Goal: Task Accomplishment & Management: Manage account settings

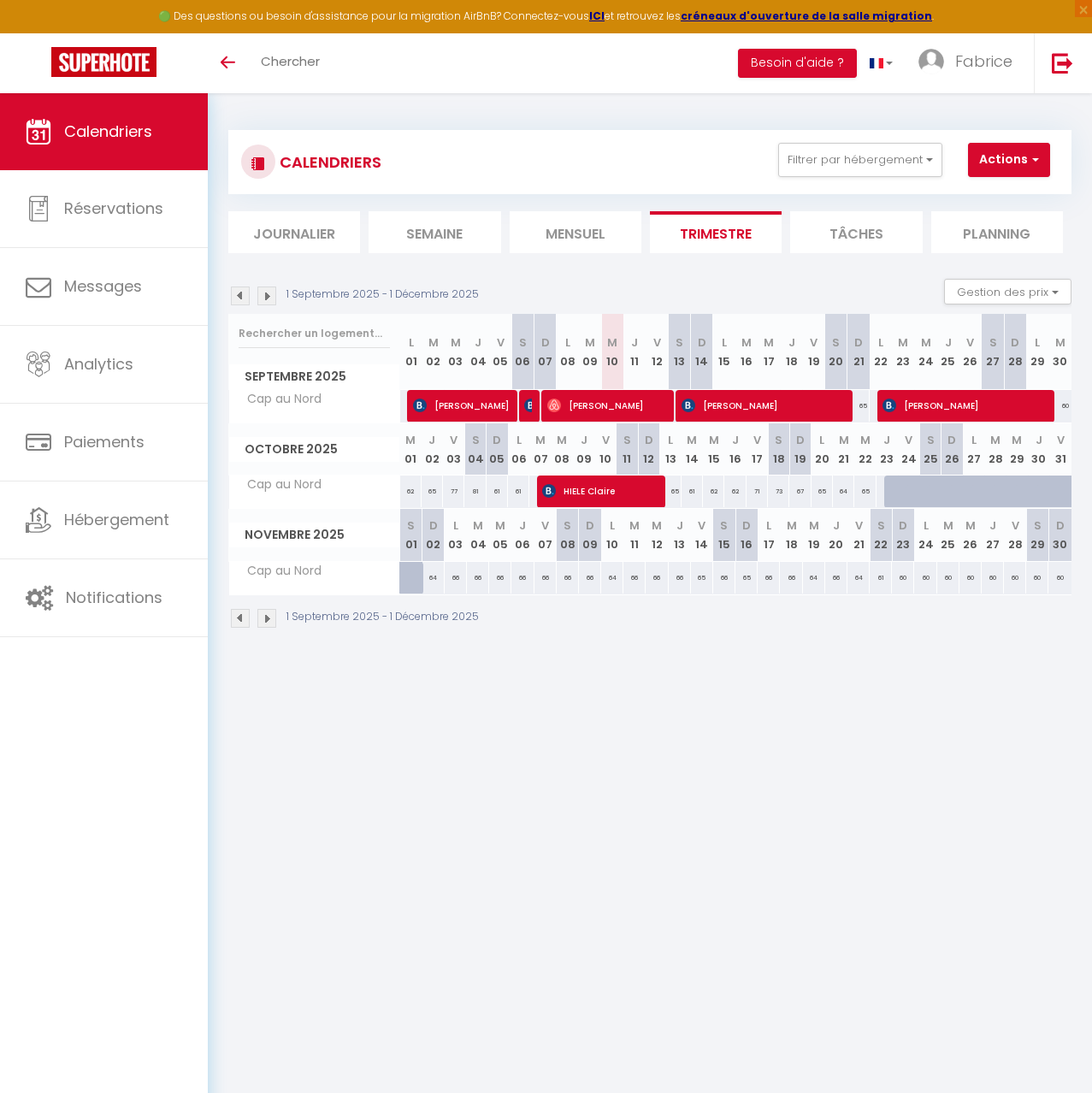
click at [864, 408] on div "65" at bounding box center [859, 406] width 22 height 32
type input "65"
type input "Dim 21 Septembre 2025"
type input "Lun 22 Septembre 2025"
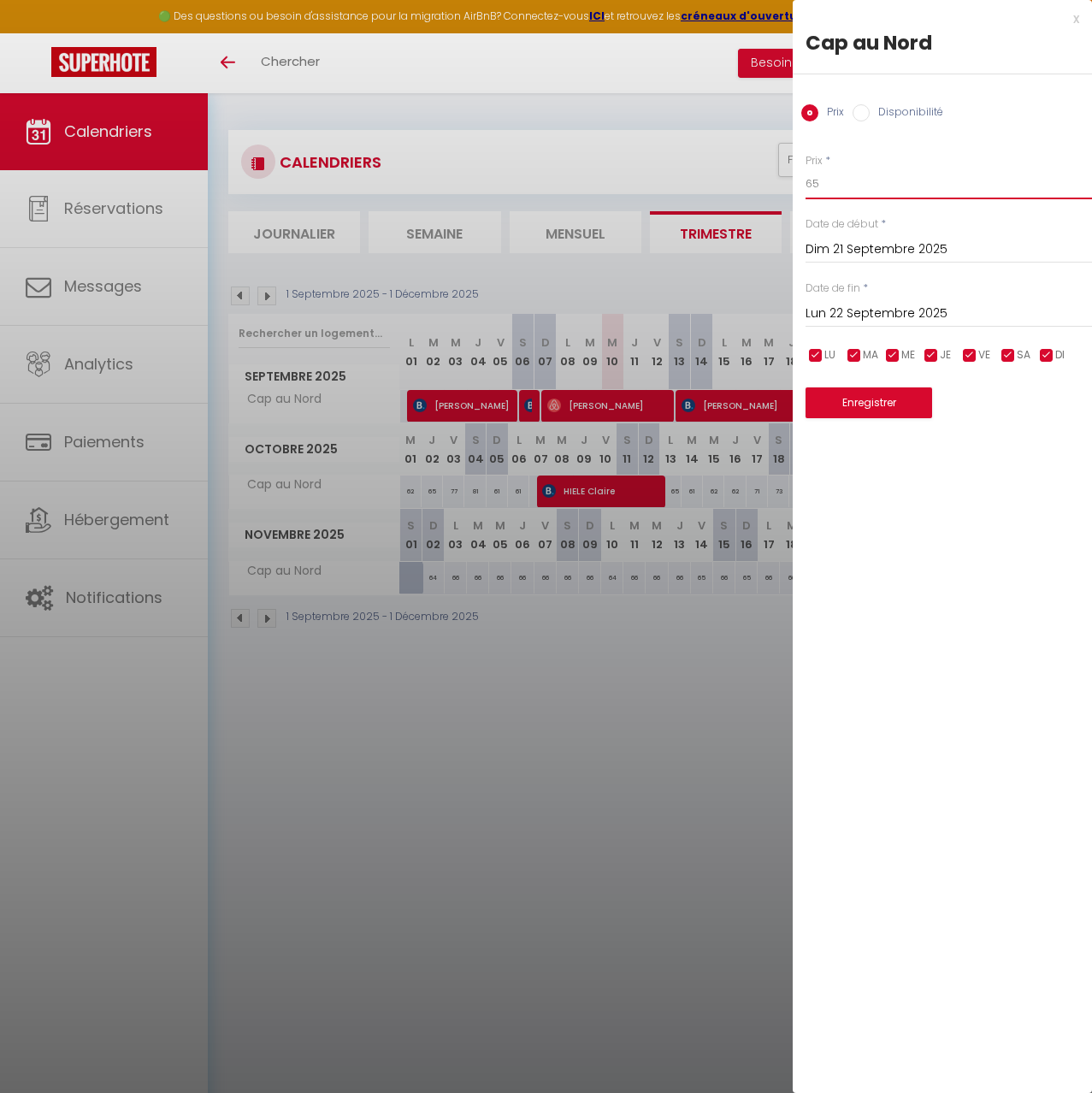
drag, startPoint x: 844, startPoint y: 185, endPoint x: 672, endPoint y: 183, distance: 172.0
click at [805, 185] on input "65" at bounding box center [949, 183] width 287 height 31
type input "60"
click at [861, 405] on button "Enregistrer" at bounding box center [869, 402] width 126 height 31
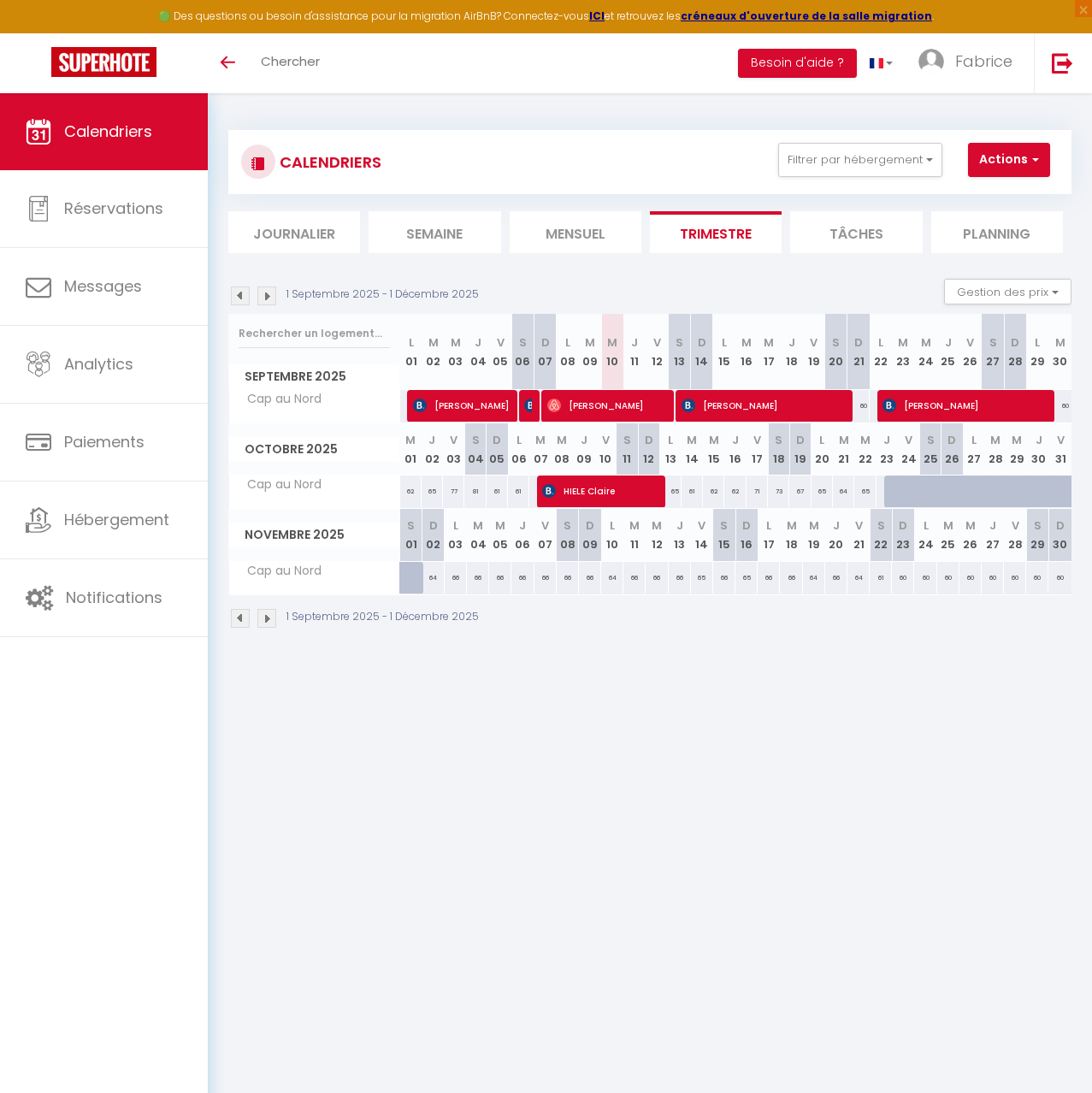
click at [1065, 408] on div "60" at bounding box center [1060, 406] width 23 height 32
type input "60"
type input "Mar 30 Septembre 2025"
type input "Mer 01 Octobre 2025"
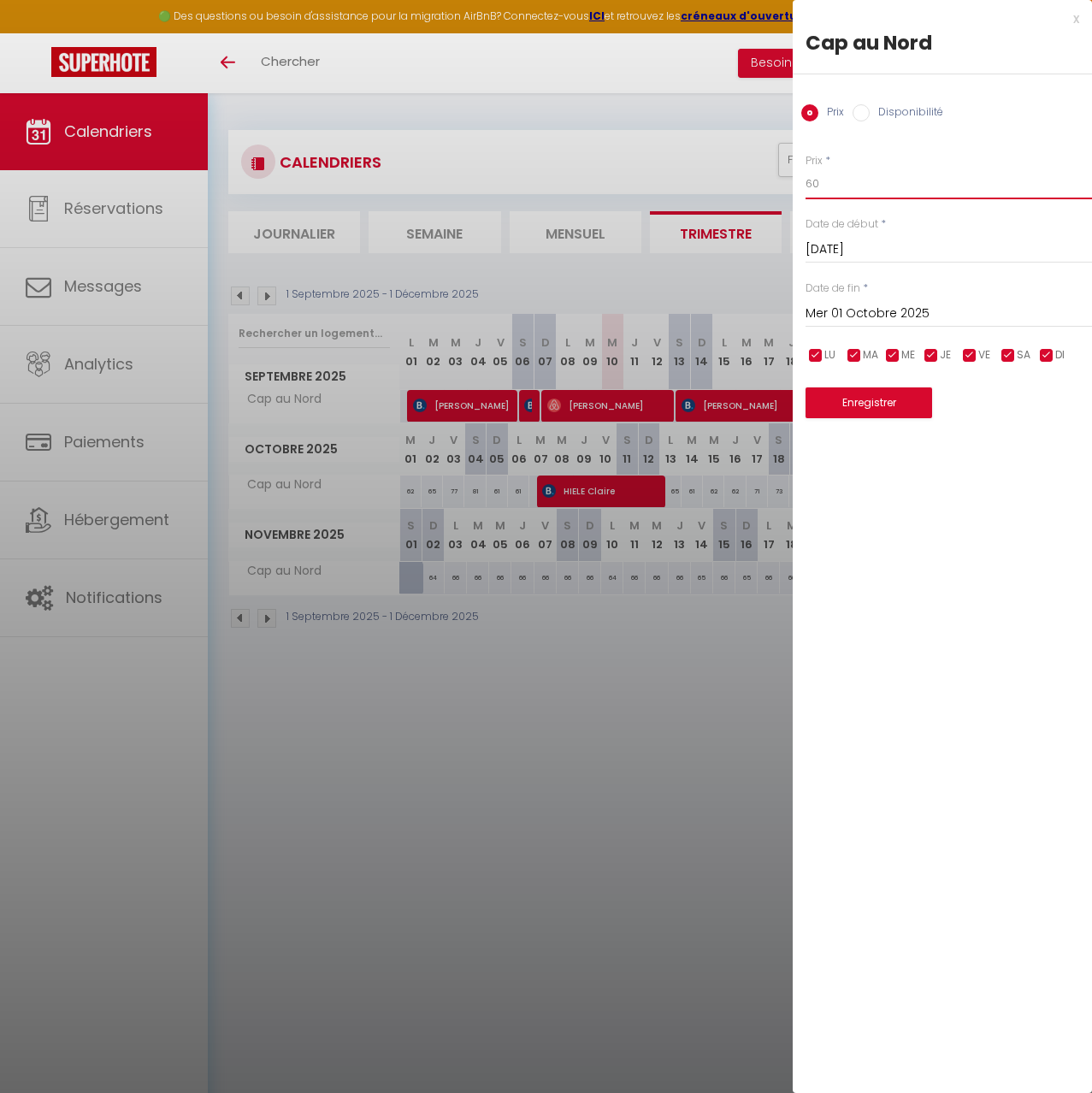
drag, startPoint x: 846, startPoint y: 184, endPoint x: 751, endPoint y: 182, distance: 95.0
click at [805, 183] on input "60" at bounding box center [949, 183] width 287 height 31
type input "63"
click at [857, 404] on button "Enregistrer" at bounding box center [869, 402] width 126 height 31
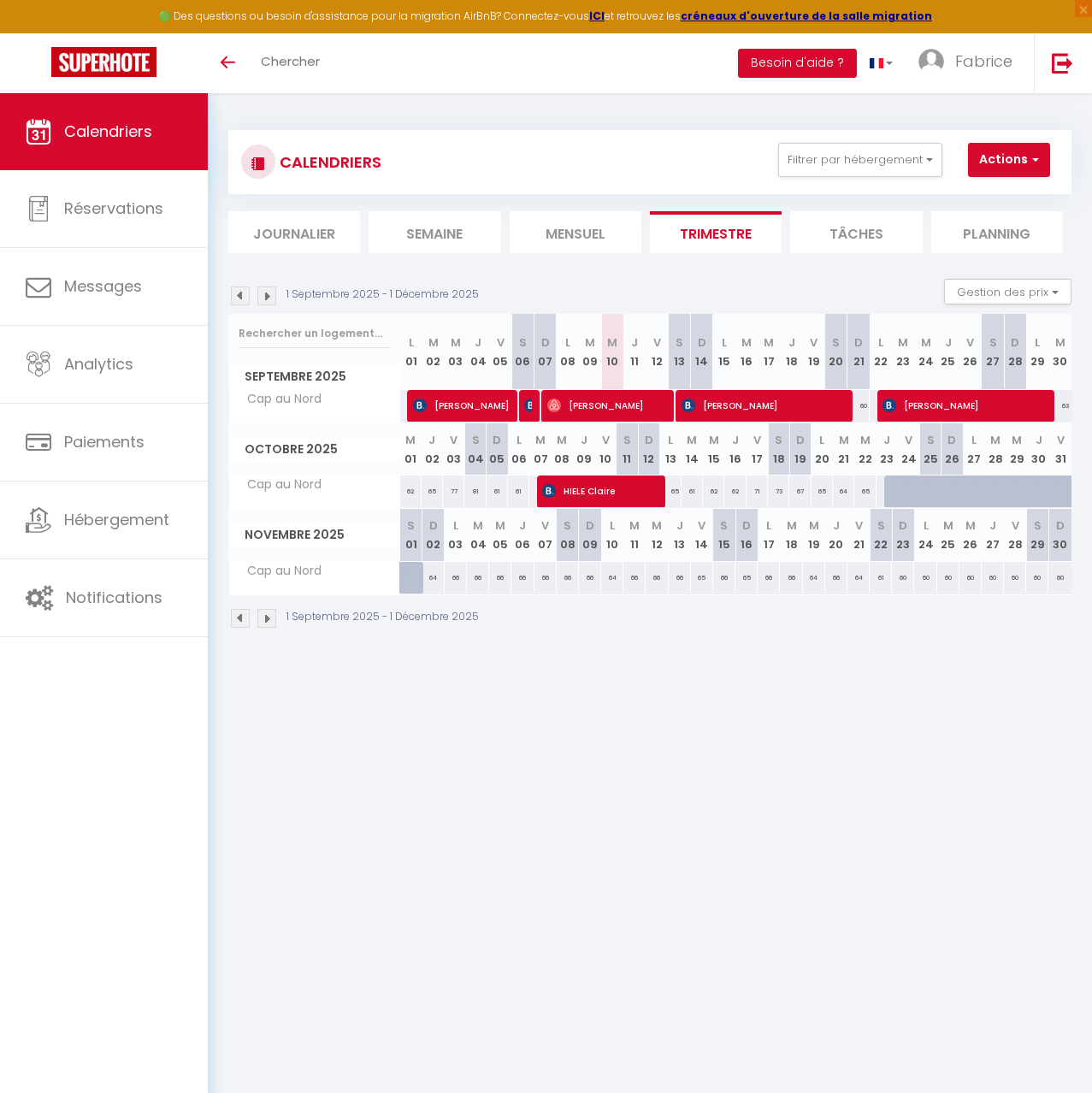
click at [430, 495] on div "65" at bounding box center [433, 491] width 21 height 32
type input "65"
type input "Jeu 02 Octobre 2025"
type input "Ven 03 Octobre 2025"
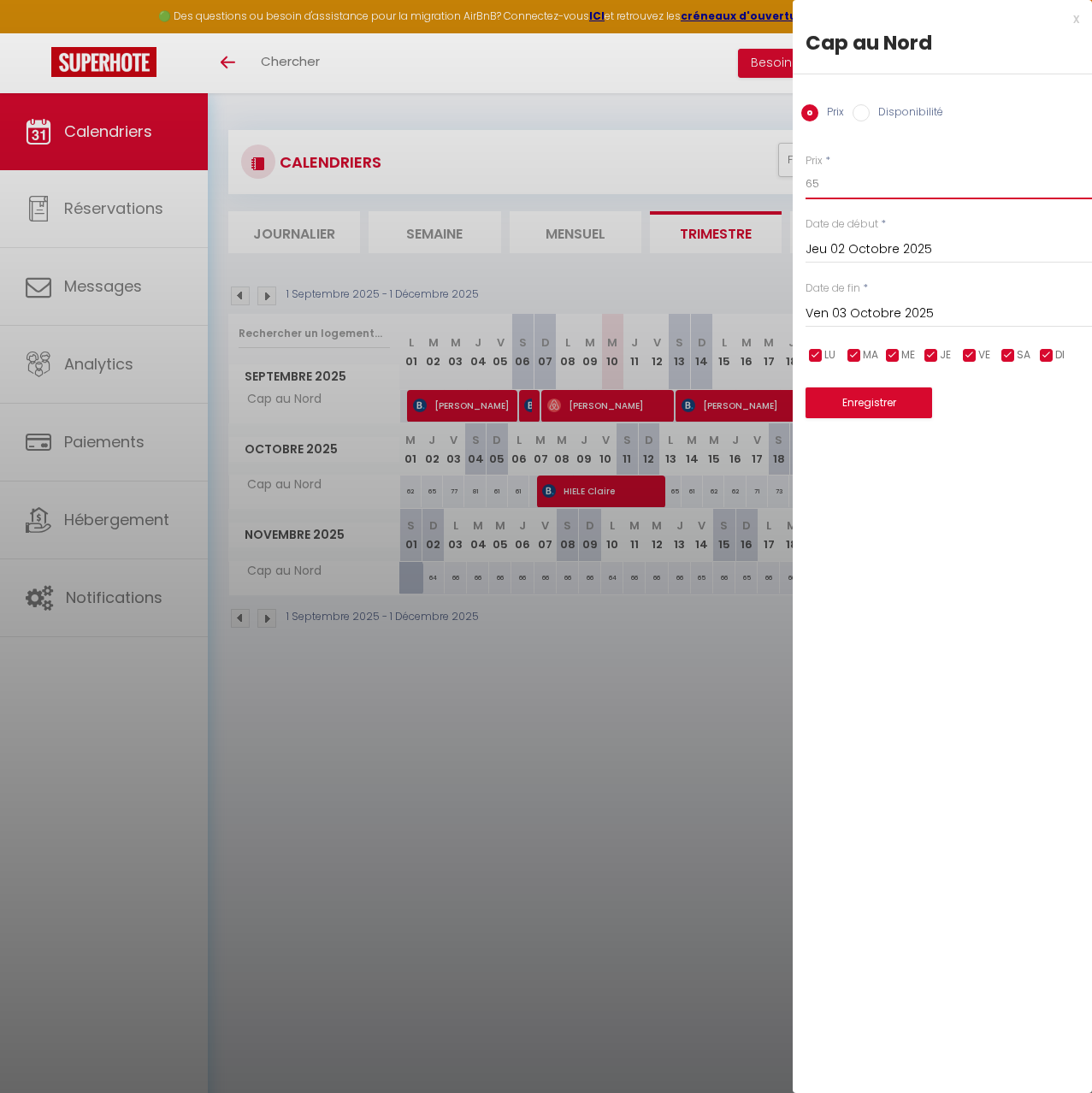
drag, startPoint x: 747, startPoint y: 182, endPoint x: 707, endPoint y: 179, distance: 40.1
click at [805, 179] on input "65" at bounding box center [949, 183] width 287 height 31
type input "67"
click at [869, 398] on button "Enregistrer" at bounding box center [869, 402] width 126 height 31
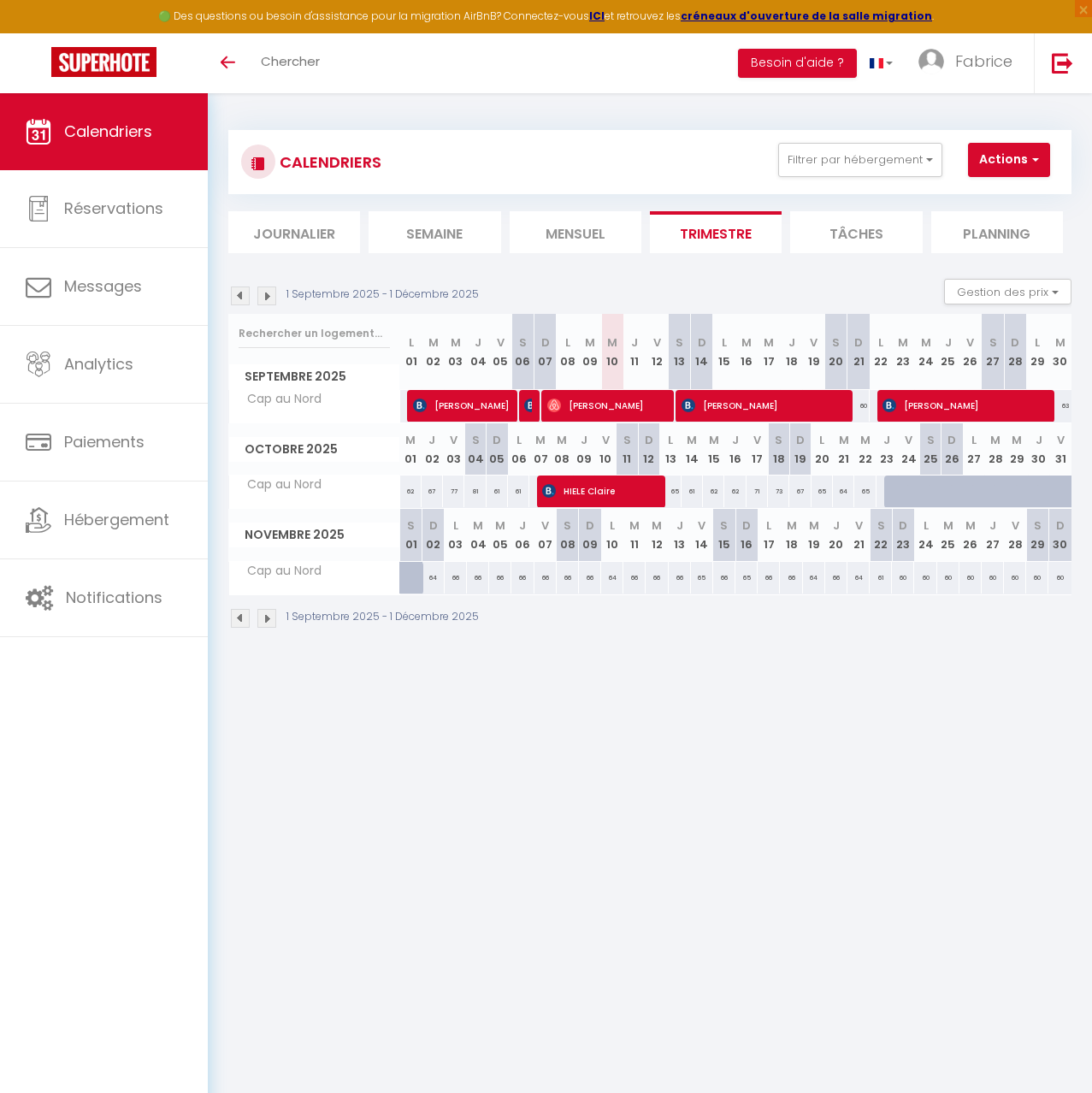
click at [773, 852] on body "🟢 Des questions ou besoin d'assistance pour la migration AirBnB? Connectez-vous…" at bounding box center [546, 640] width 1092 height 1093
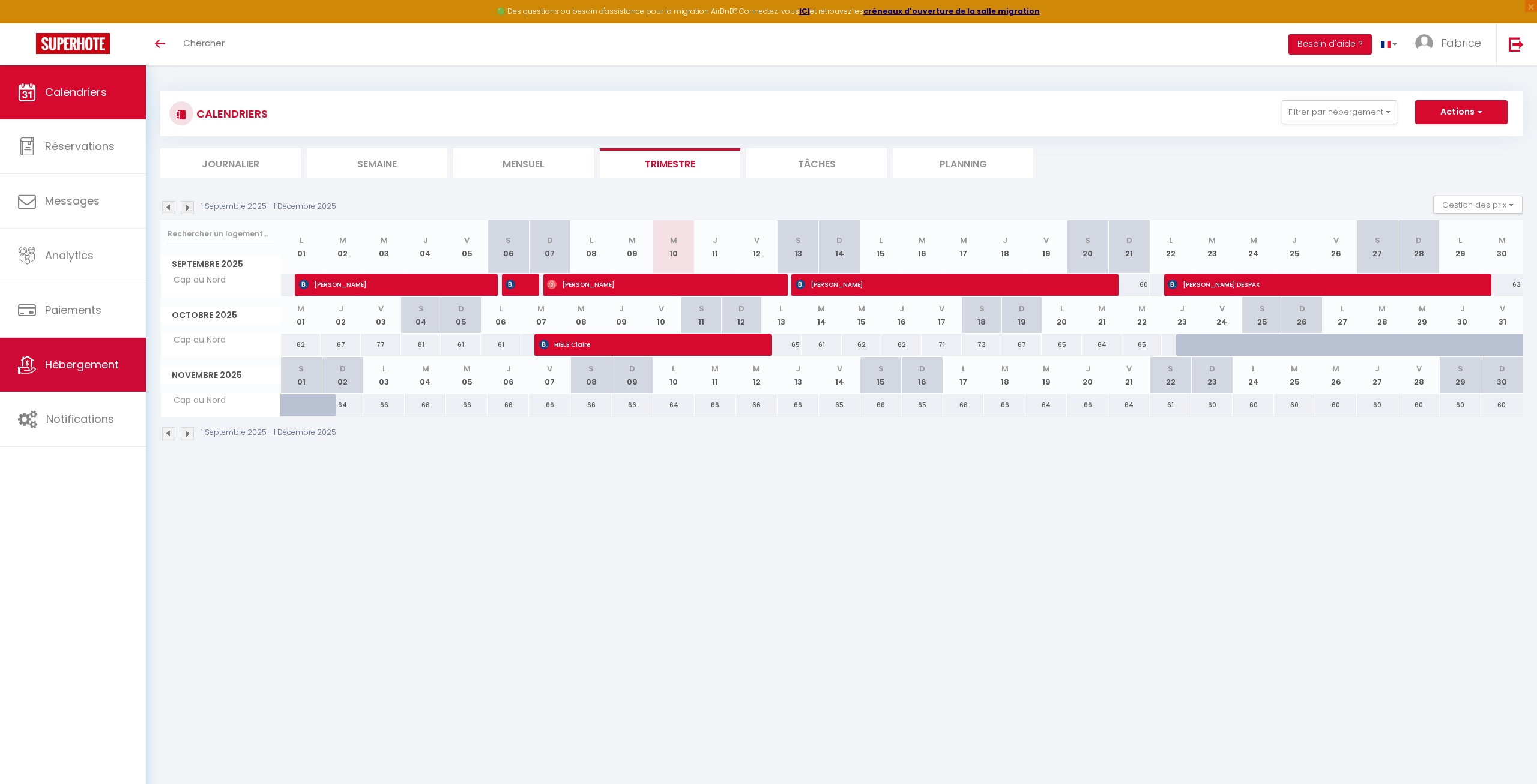
click at [93, 365] on span "Hébergement" at bounding box center [82, 365] width 74 height 15
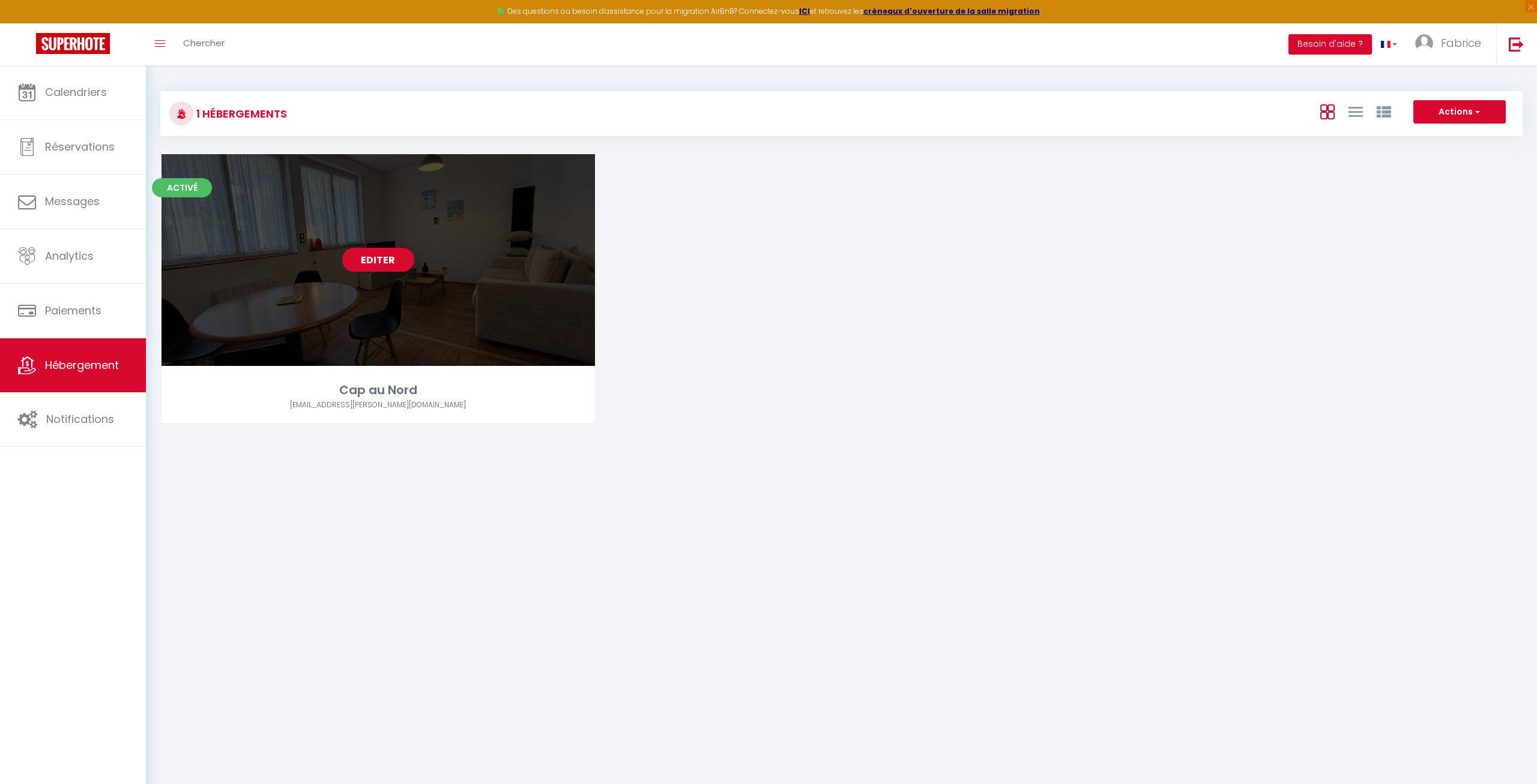
click at [388, 257] on link "Editer" at bounding box center [378, 260] width 72 height 24
click at [363, 256] on link "Editer" at bounding box center [378, 260] width 72 height 24
select select "3"
select select "2"
select select "1"
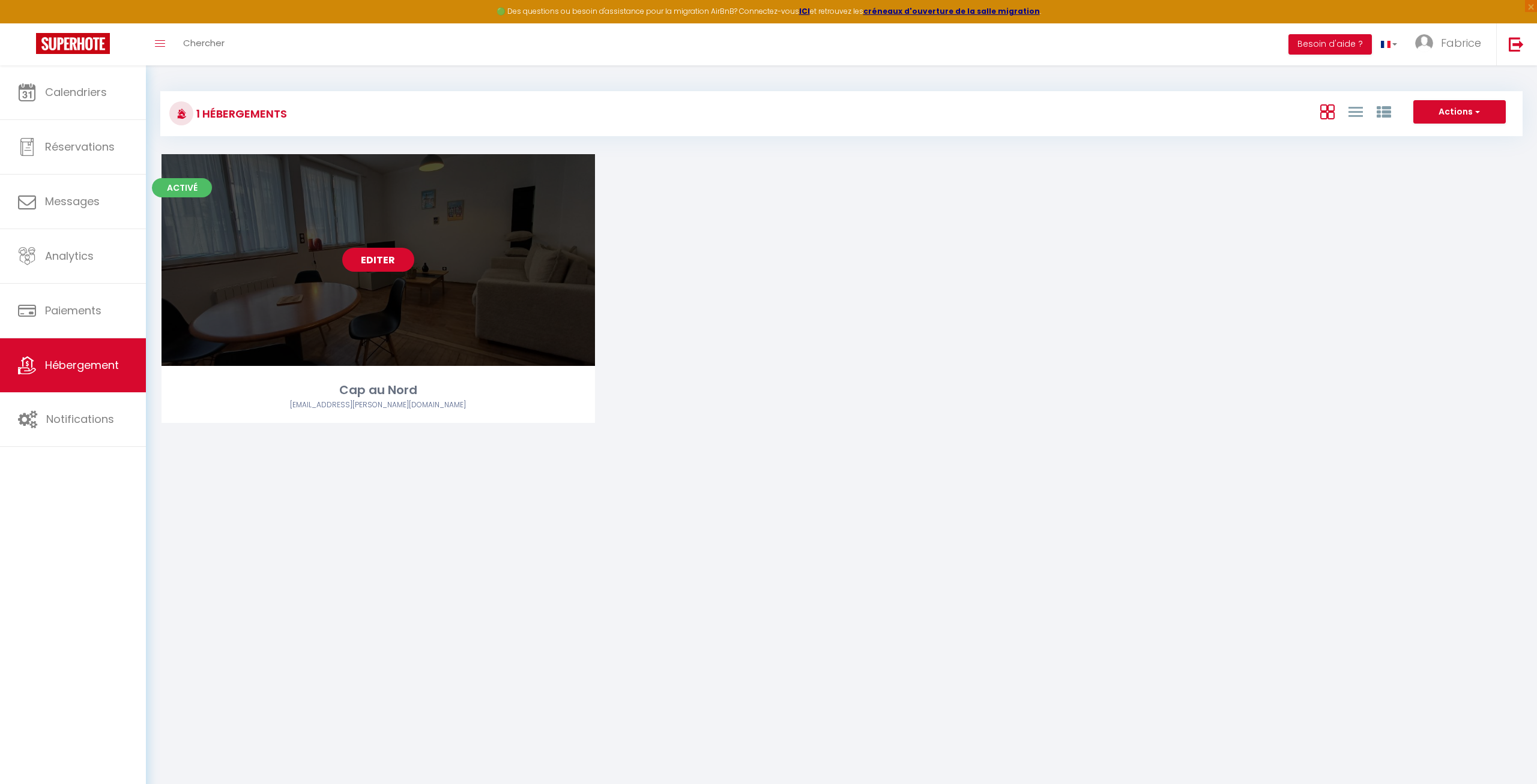
select select "1"
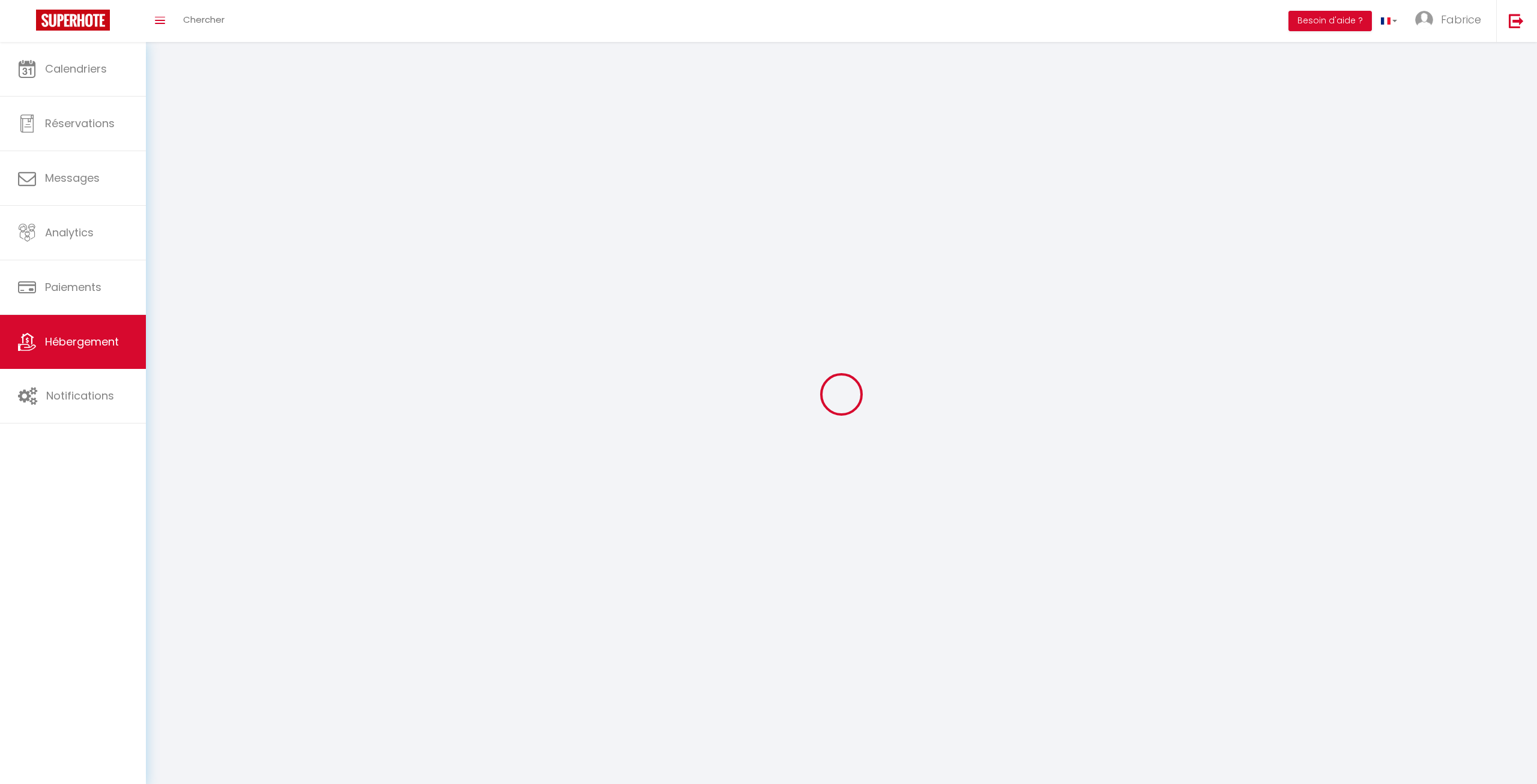
select select
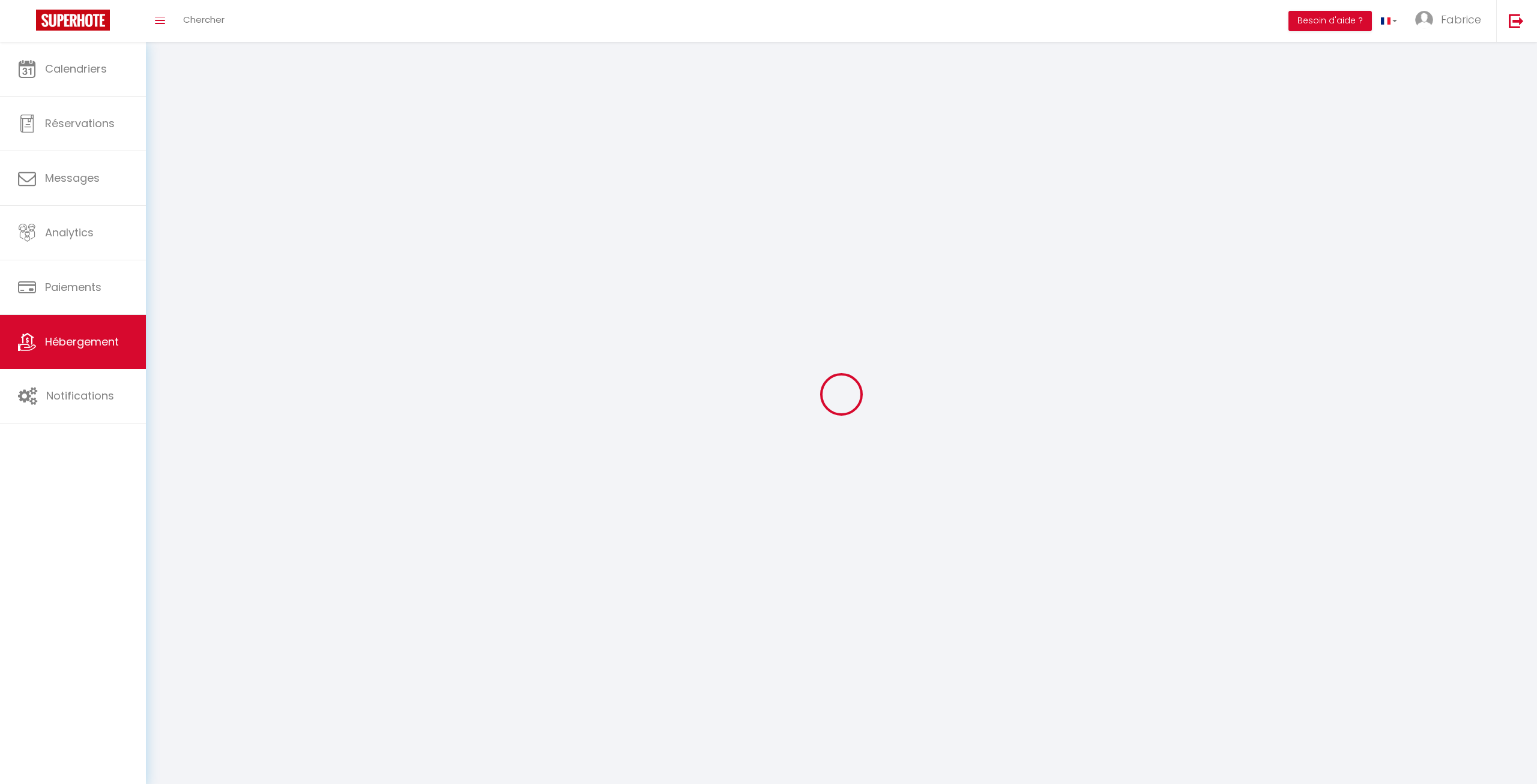
checkbox input "false"
select select
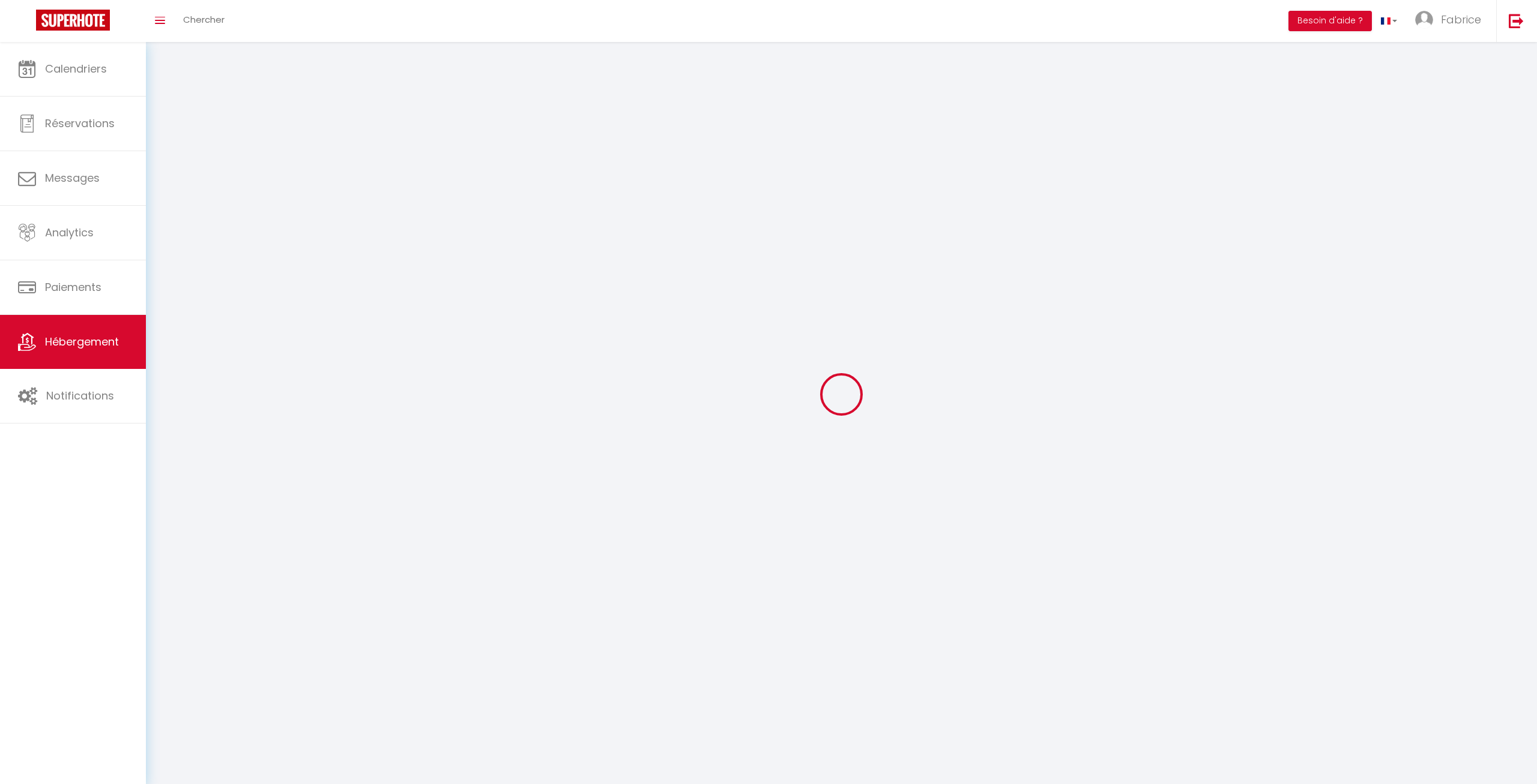
select select
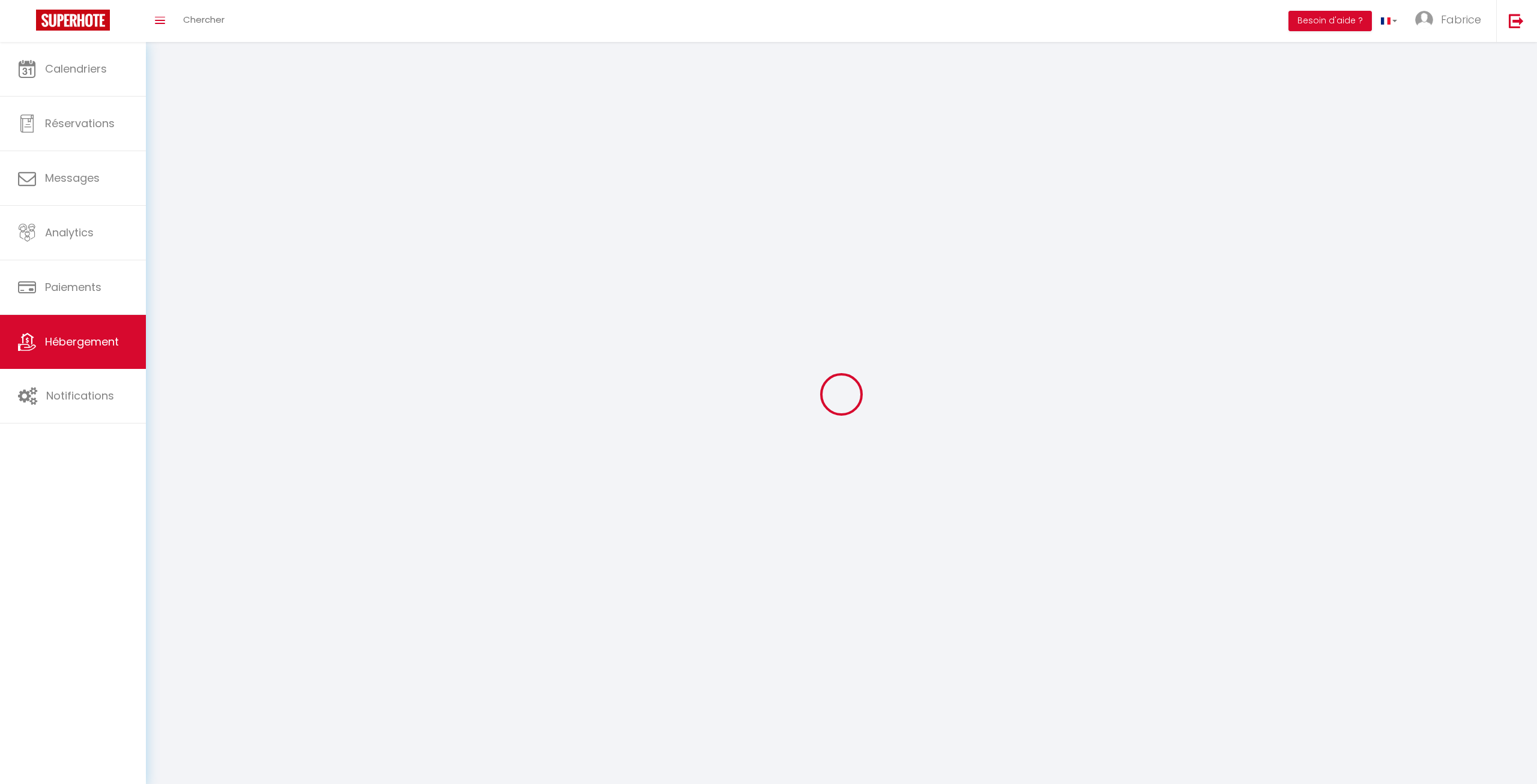
select select
checkbox input "false"
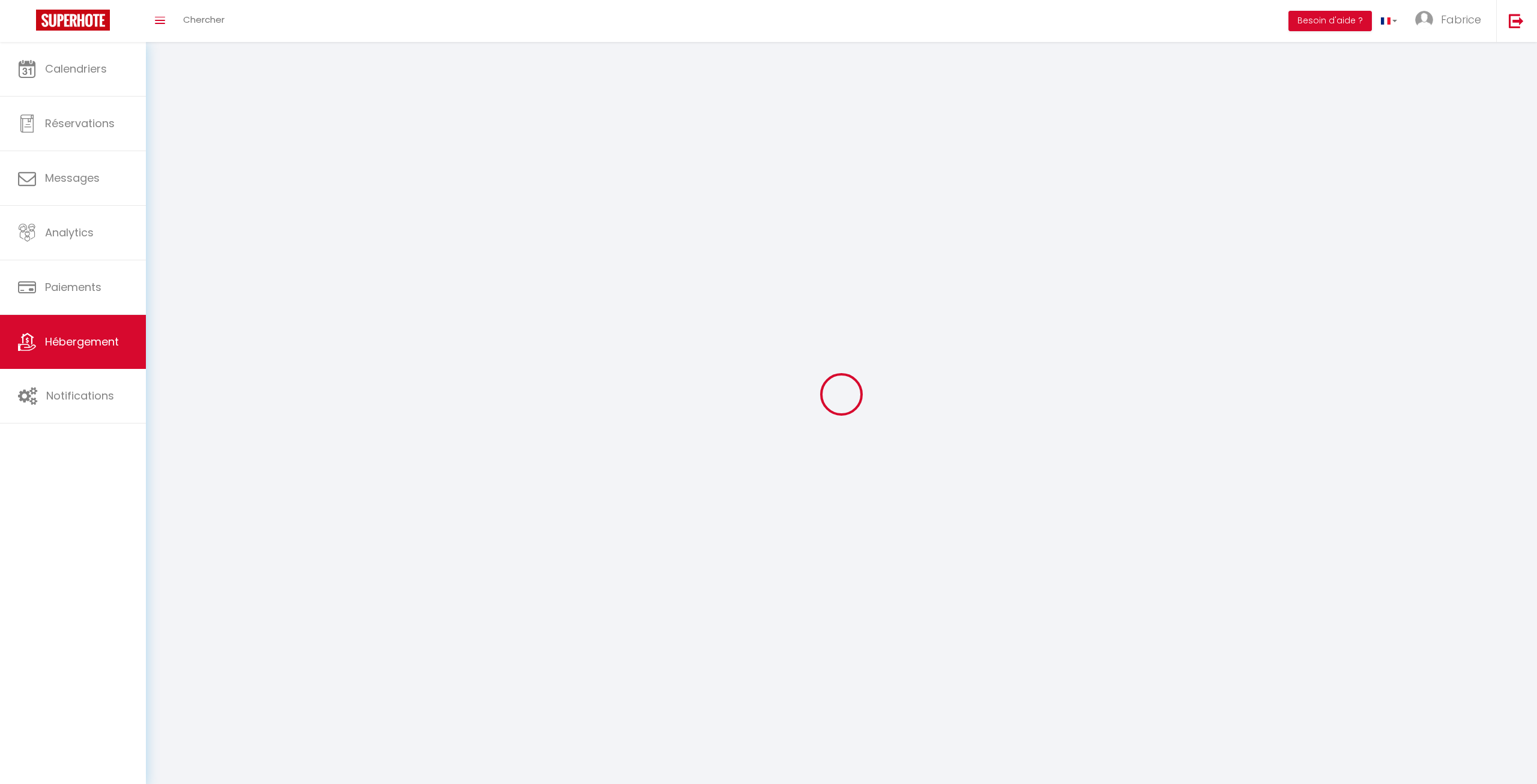
select select
select select "1"
select select
select select "28"
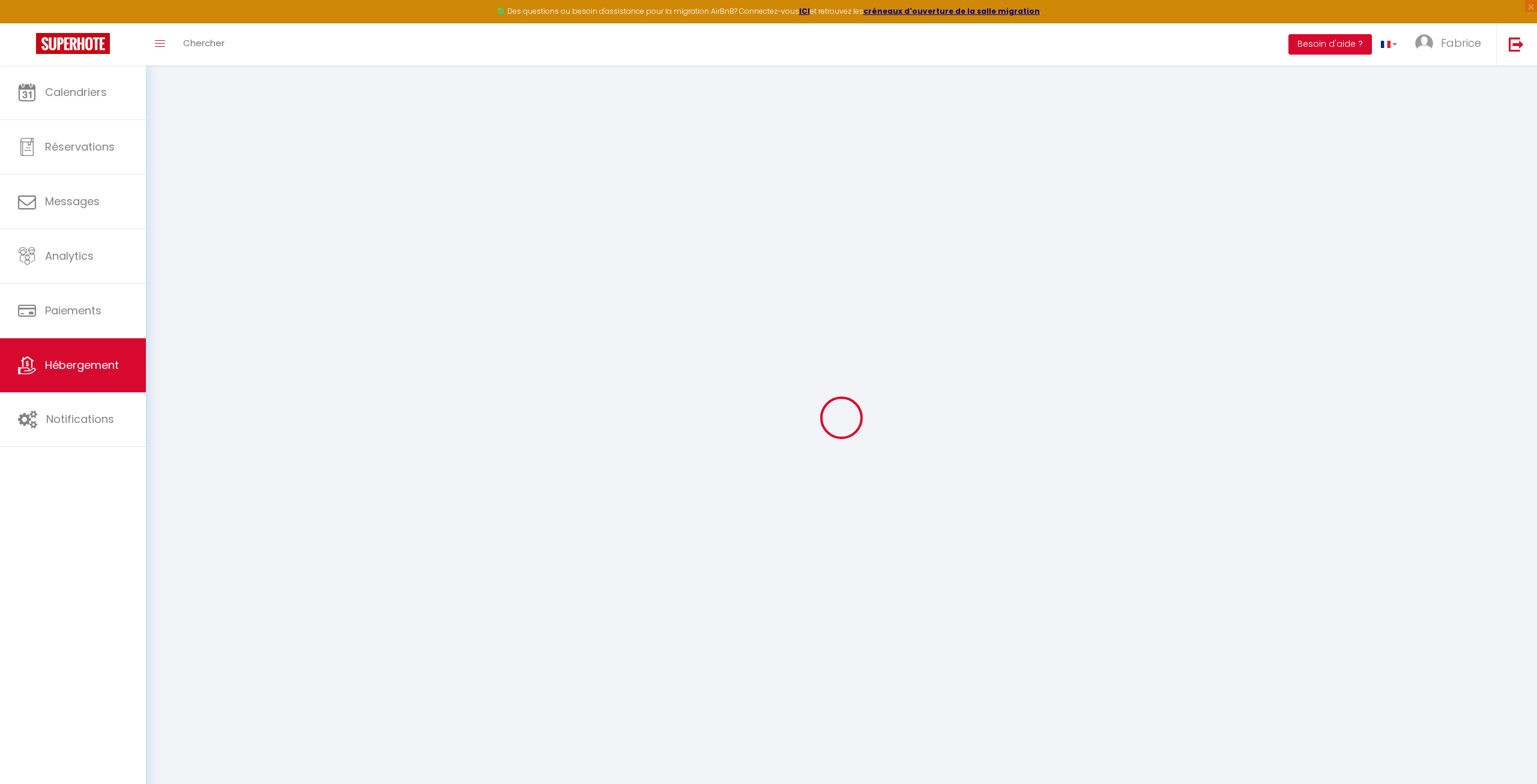
select select
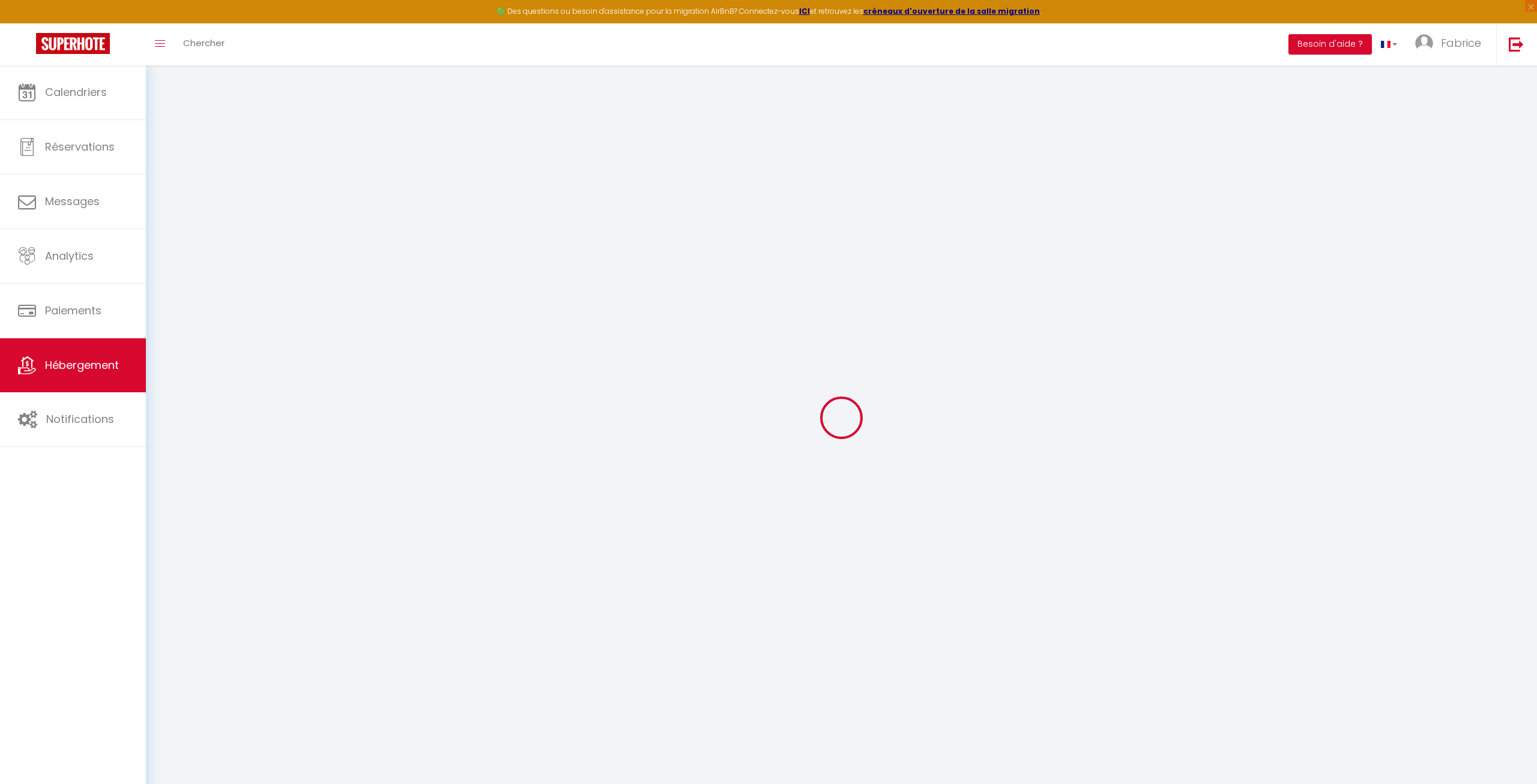
select select
checkbox input "false"
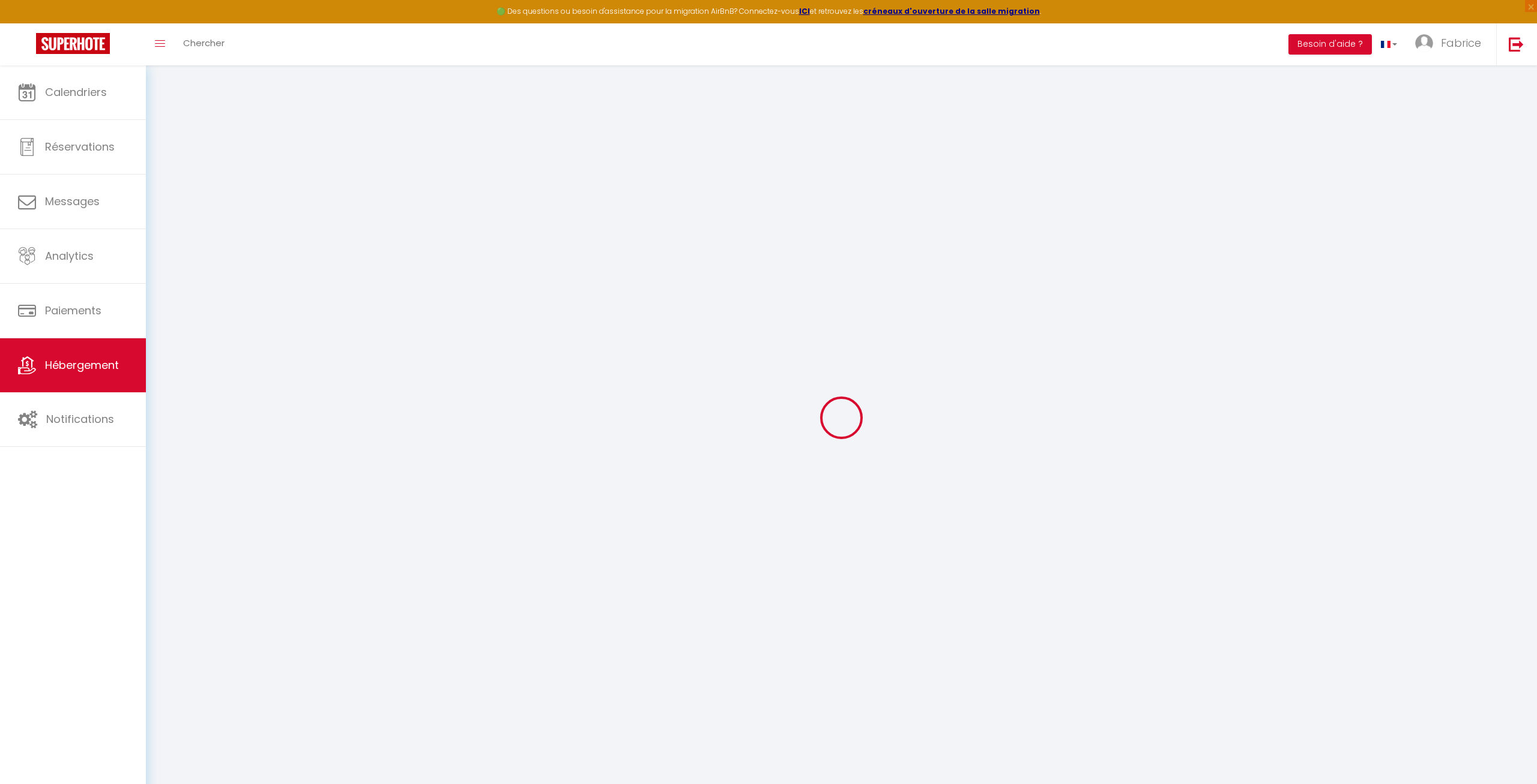
select select
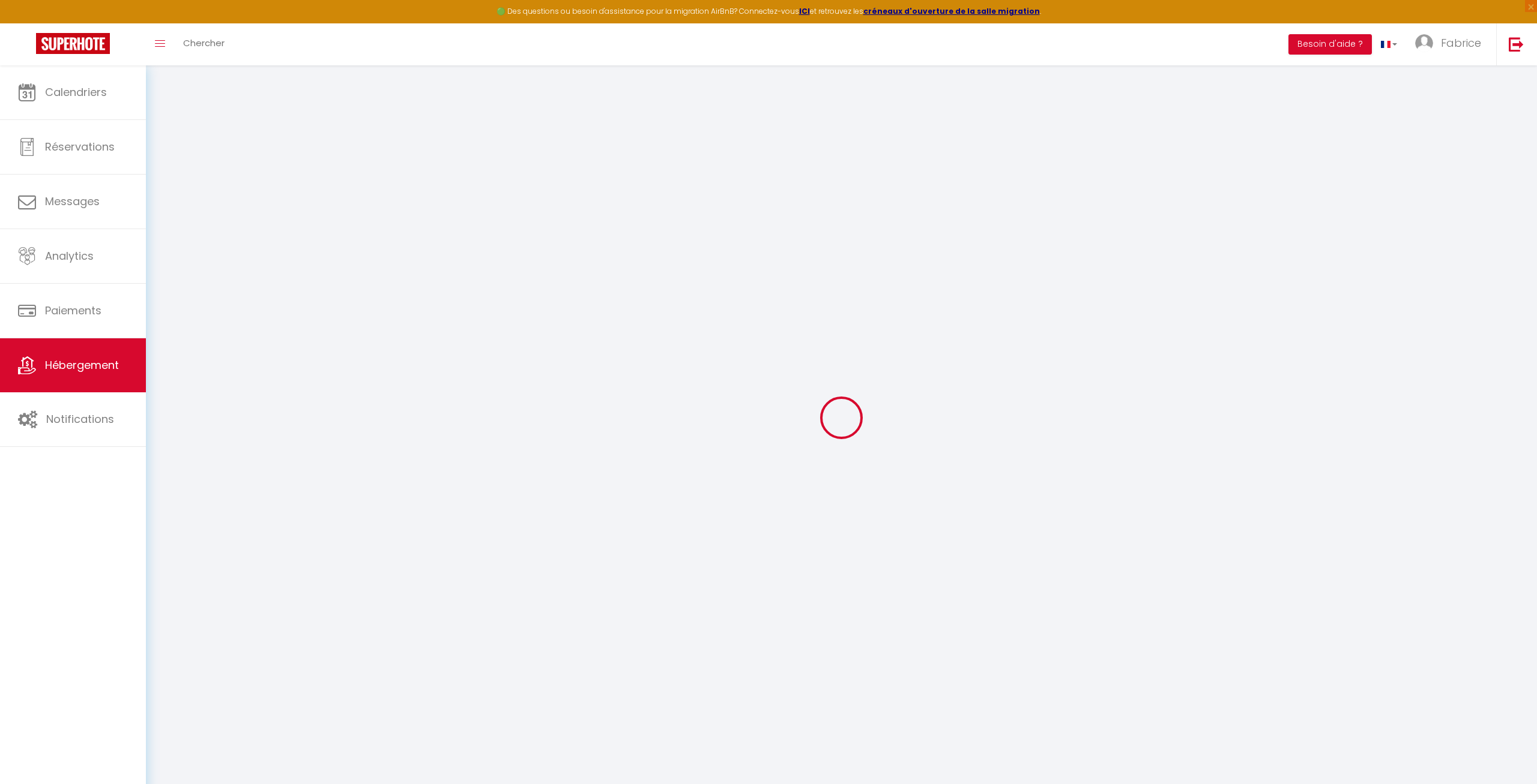
select select
checkbox input "false"
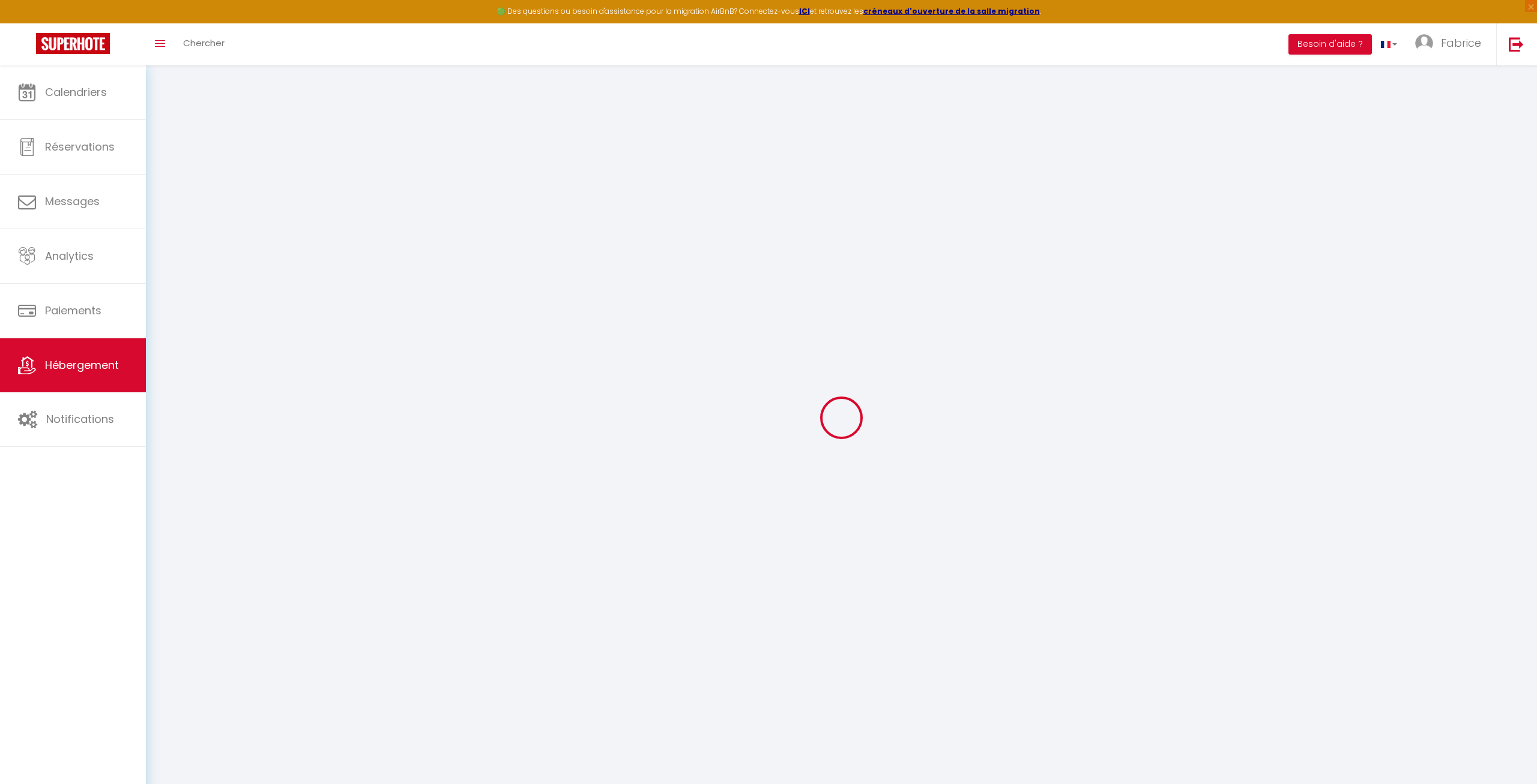
checkbox input "false"
select select
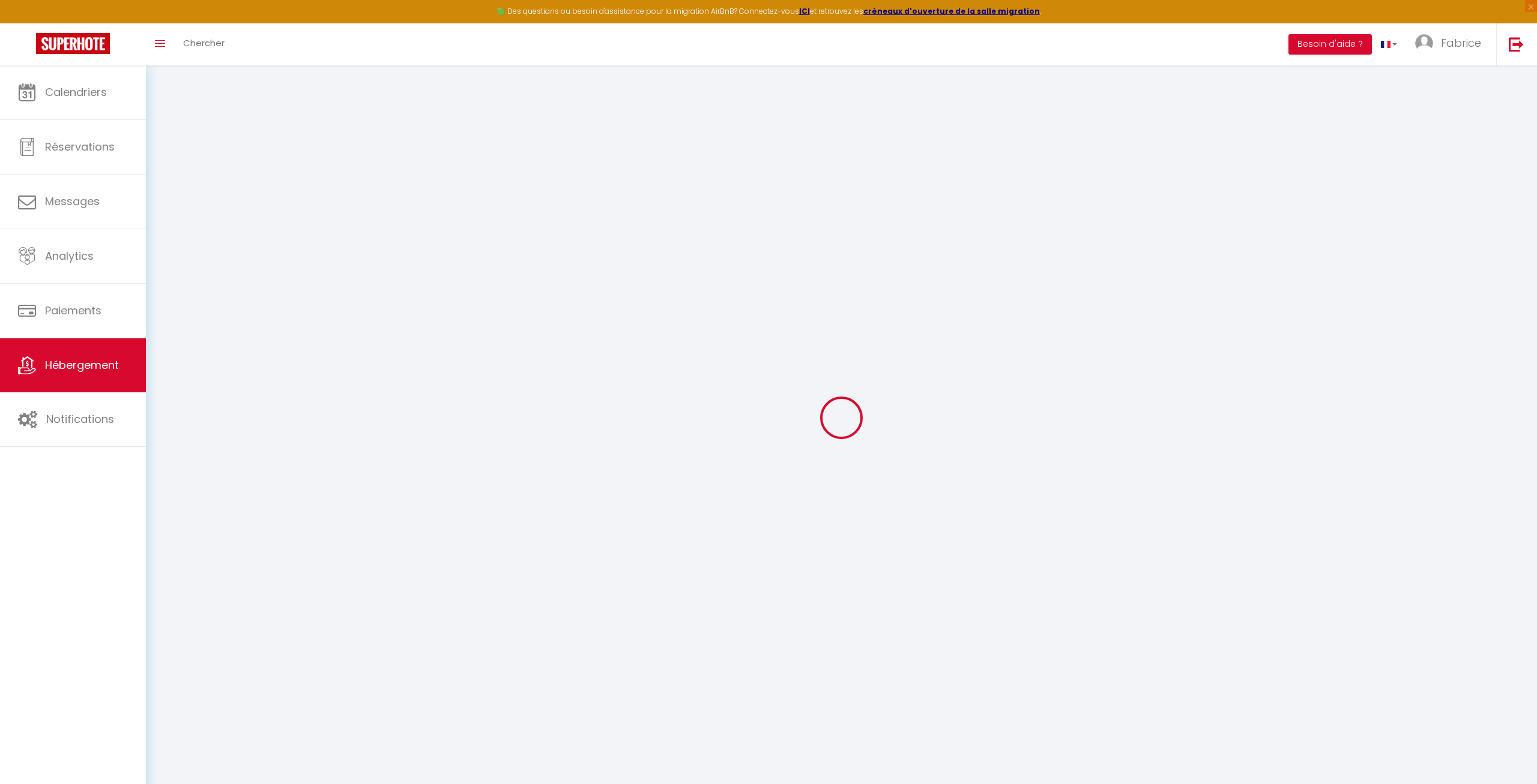
select select
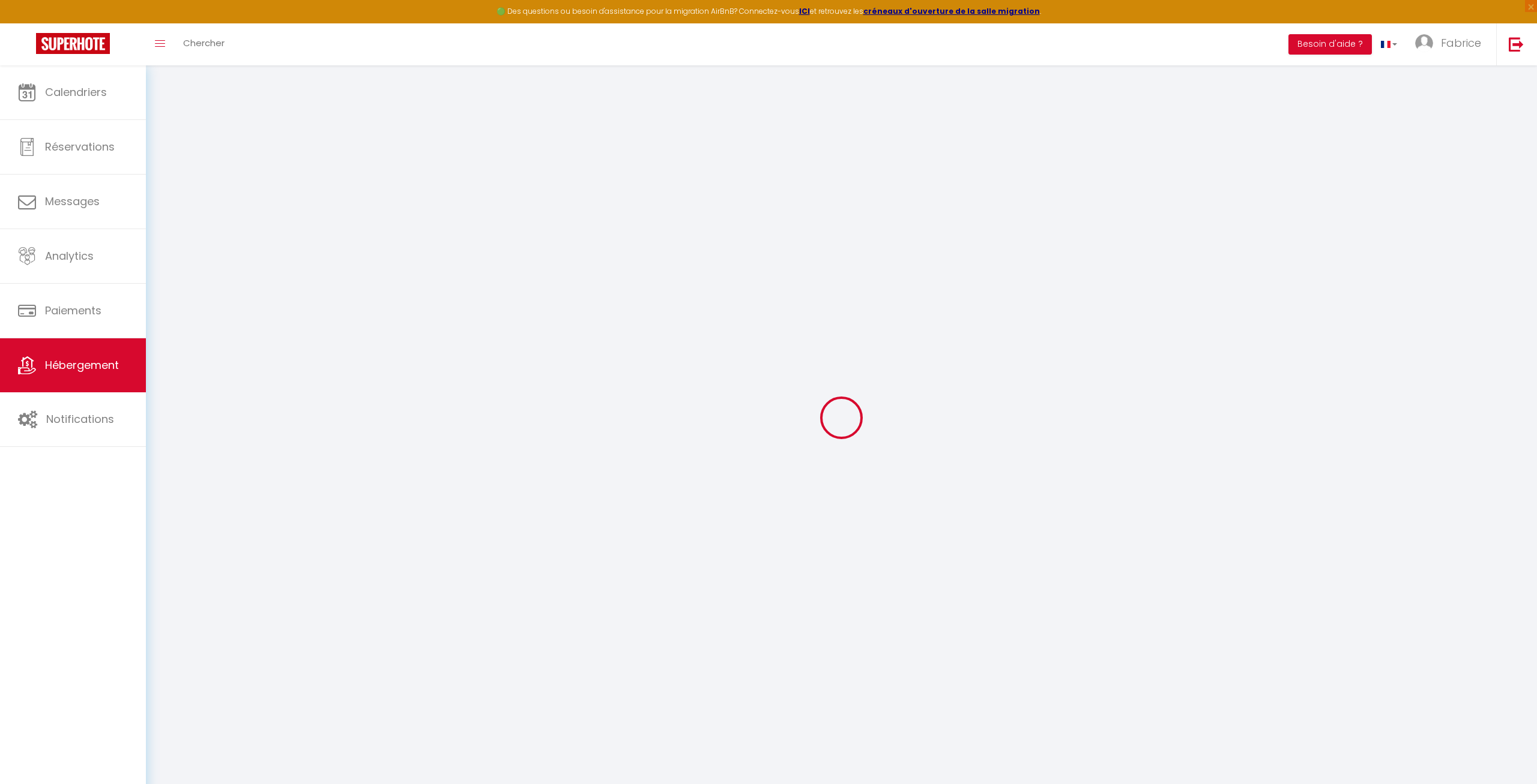
checkbox input "false"
select select
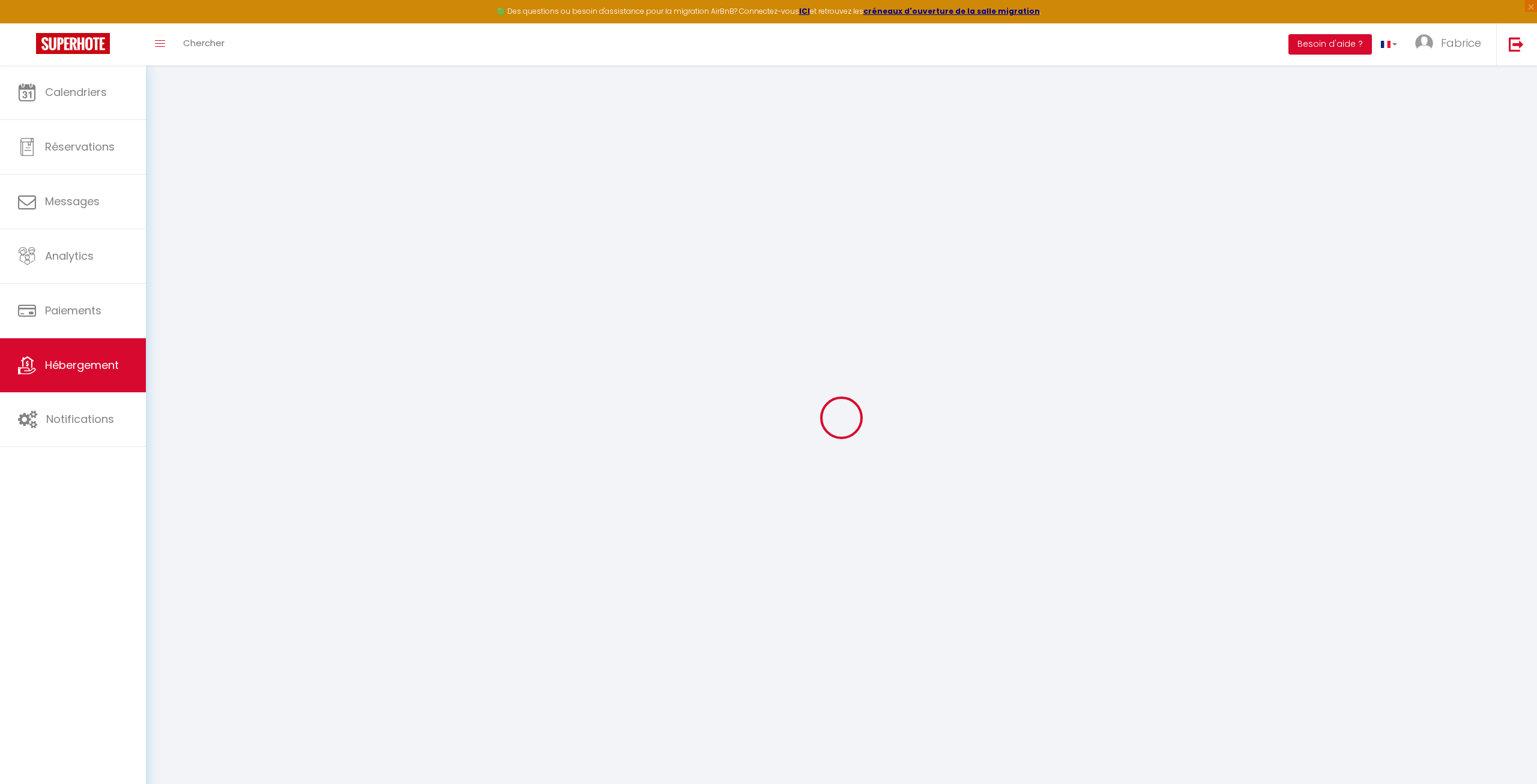
select select
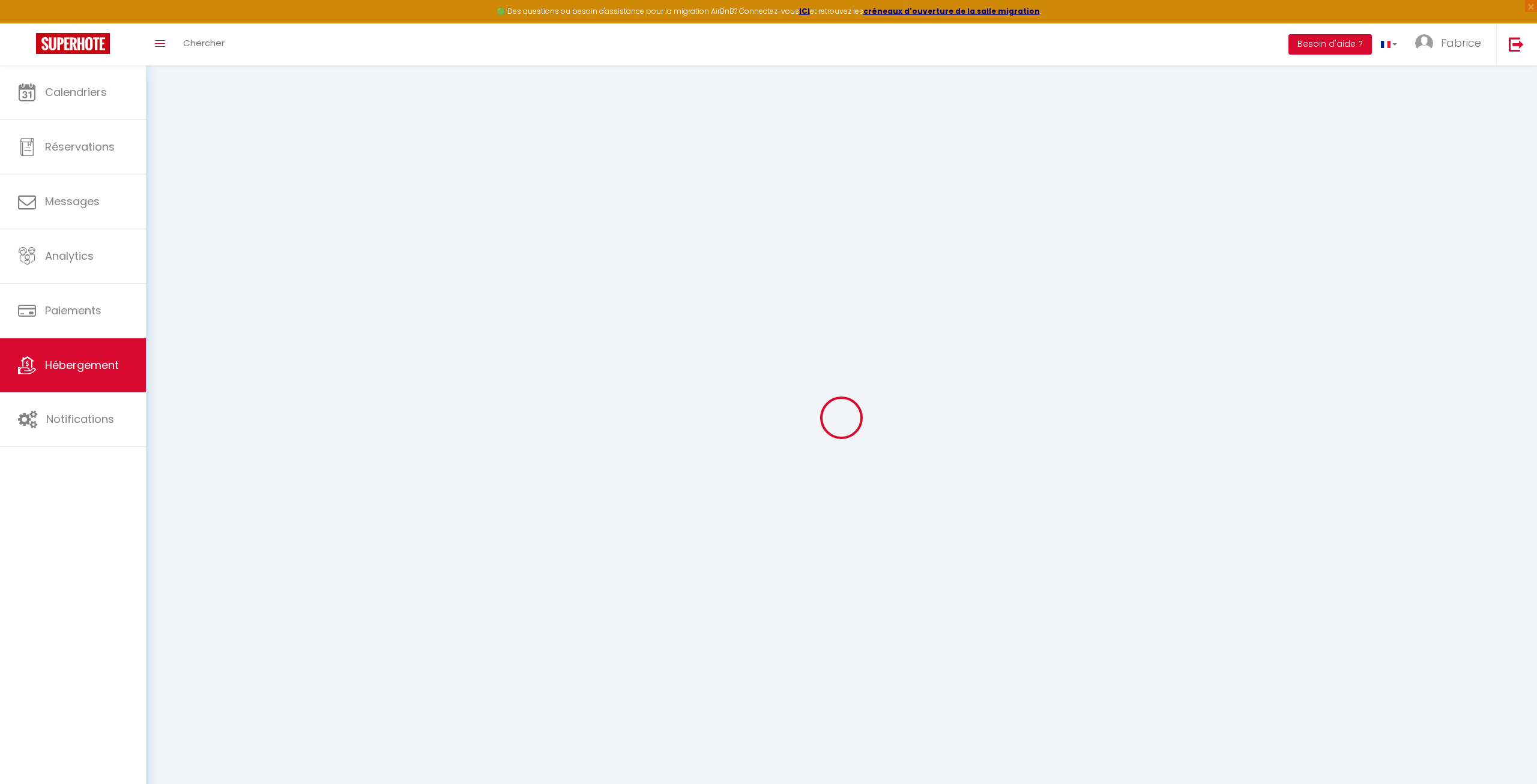
select select
checkbox input "false"
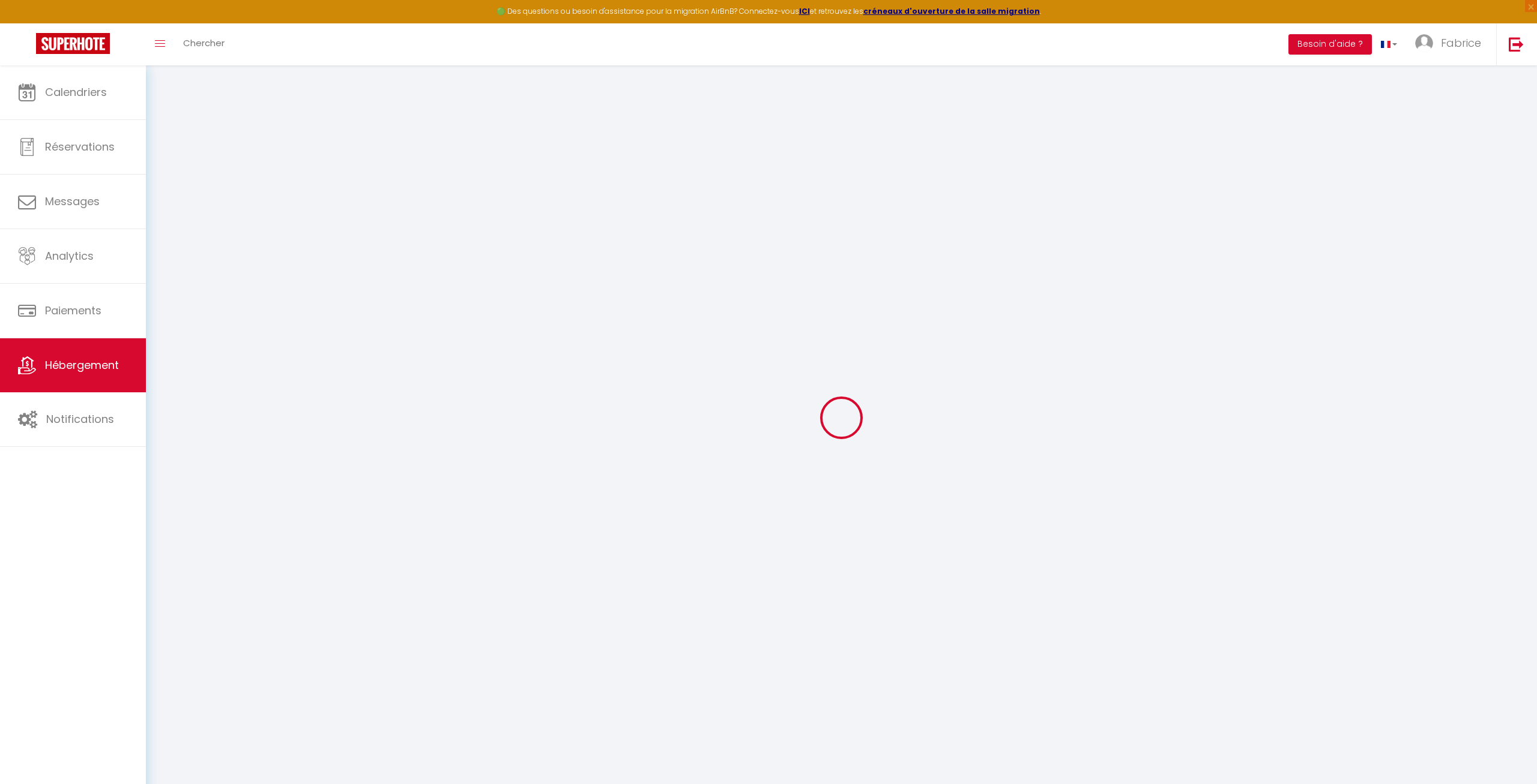
checkbox input "false"
select select
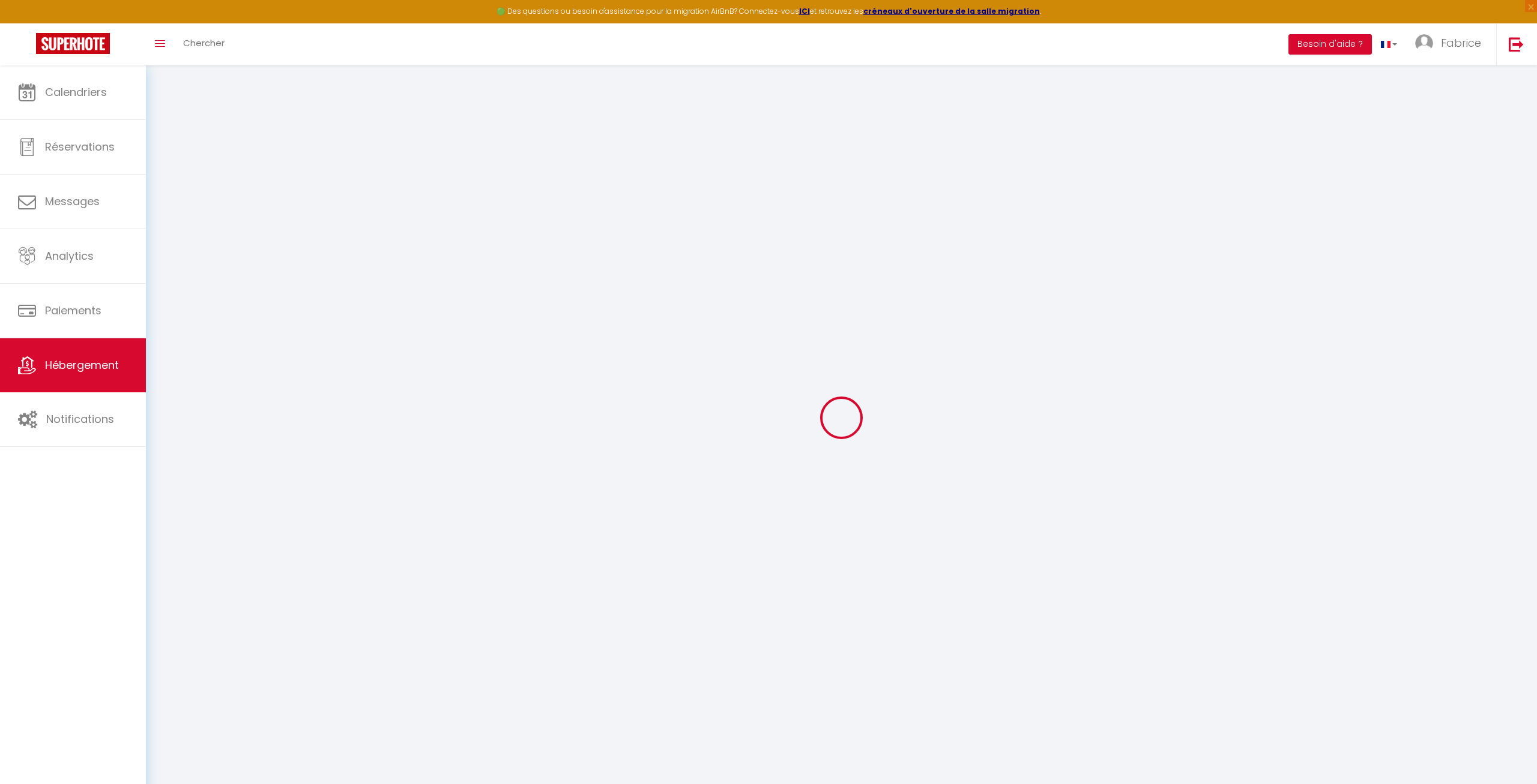
select select
checkbox input "false"
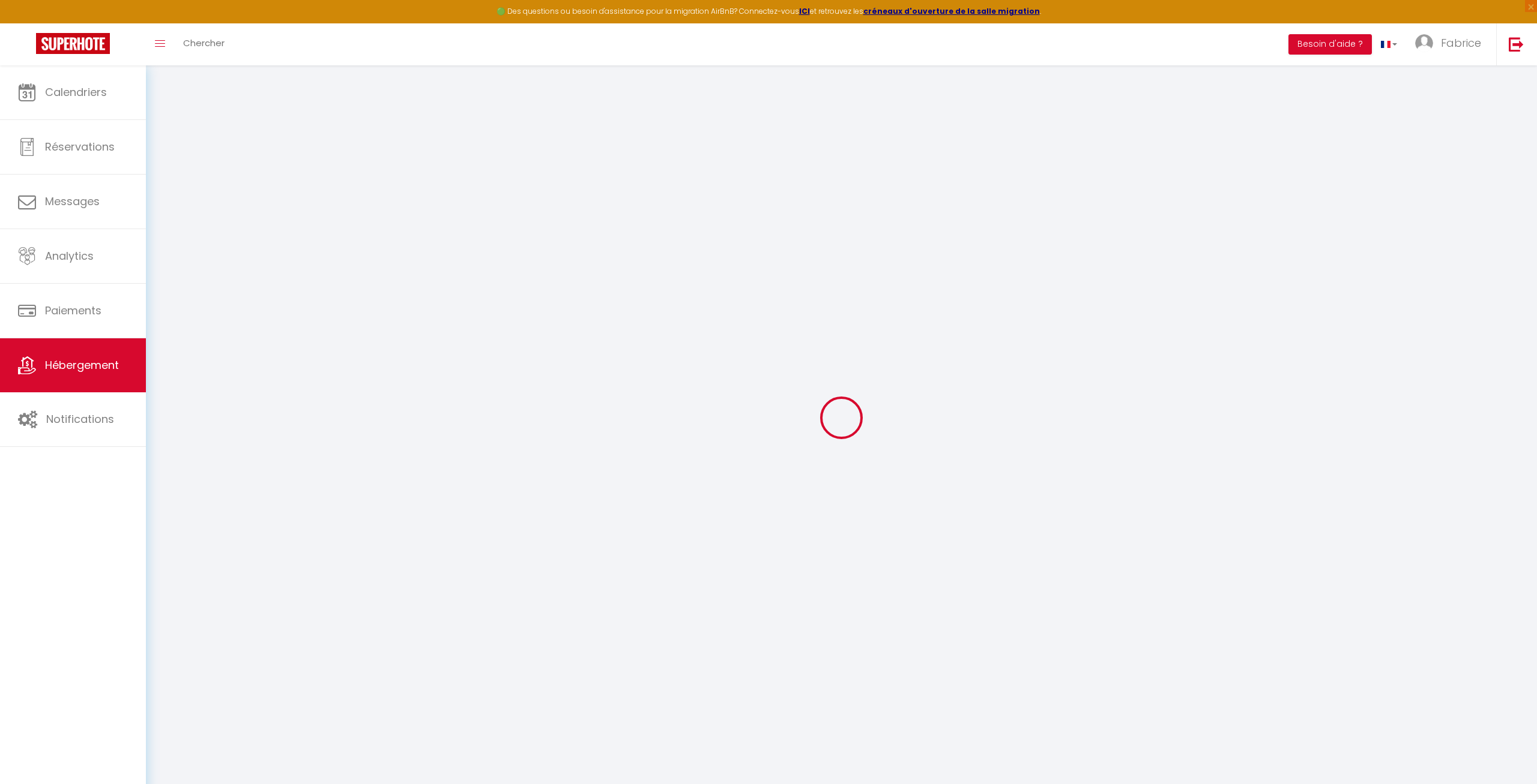
checkbox input "false"
select select
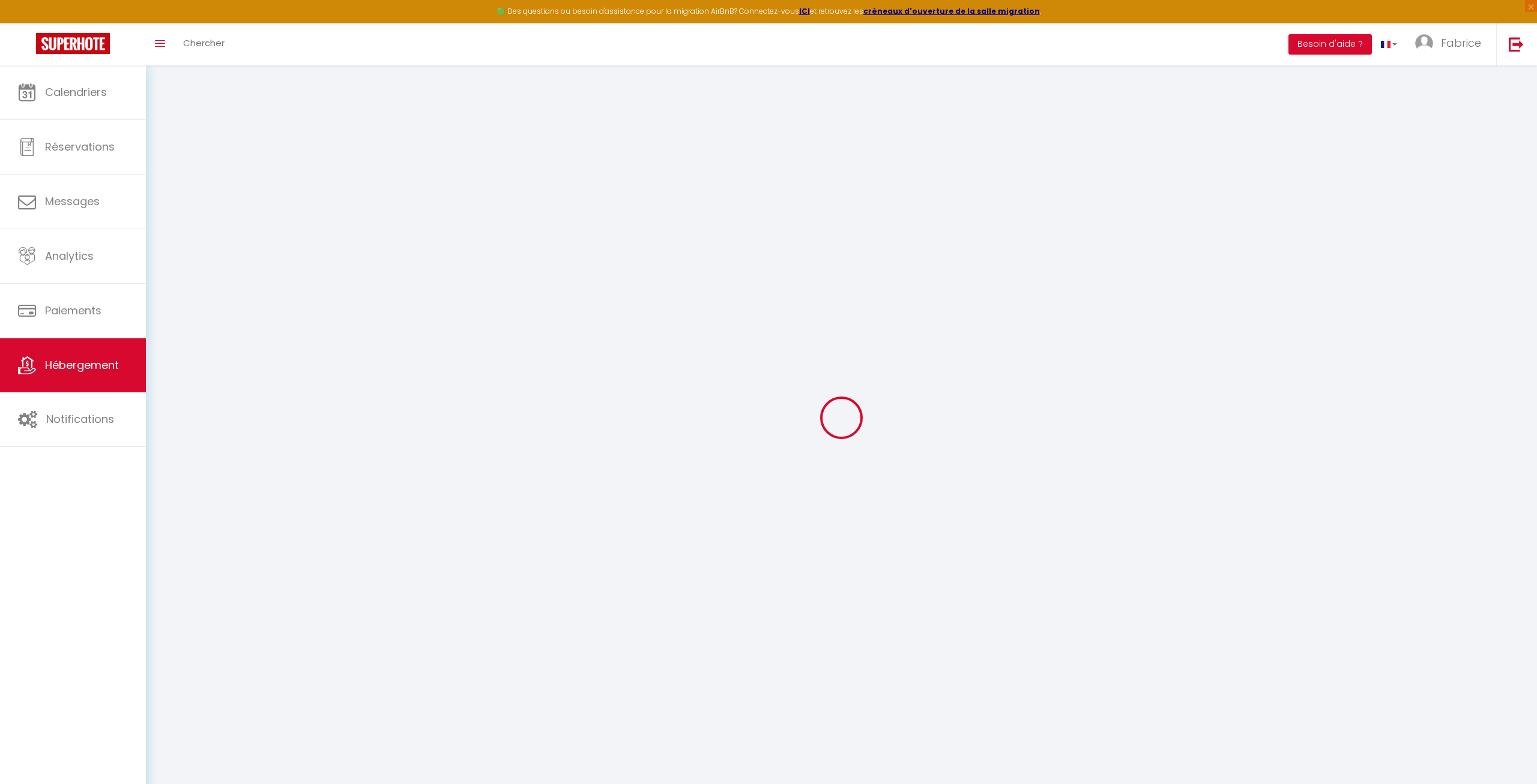
type input "Cap au Nord"
type input "Fabrice"
type input "60"
type input "62"
type input "3.3"
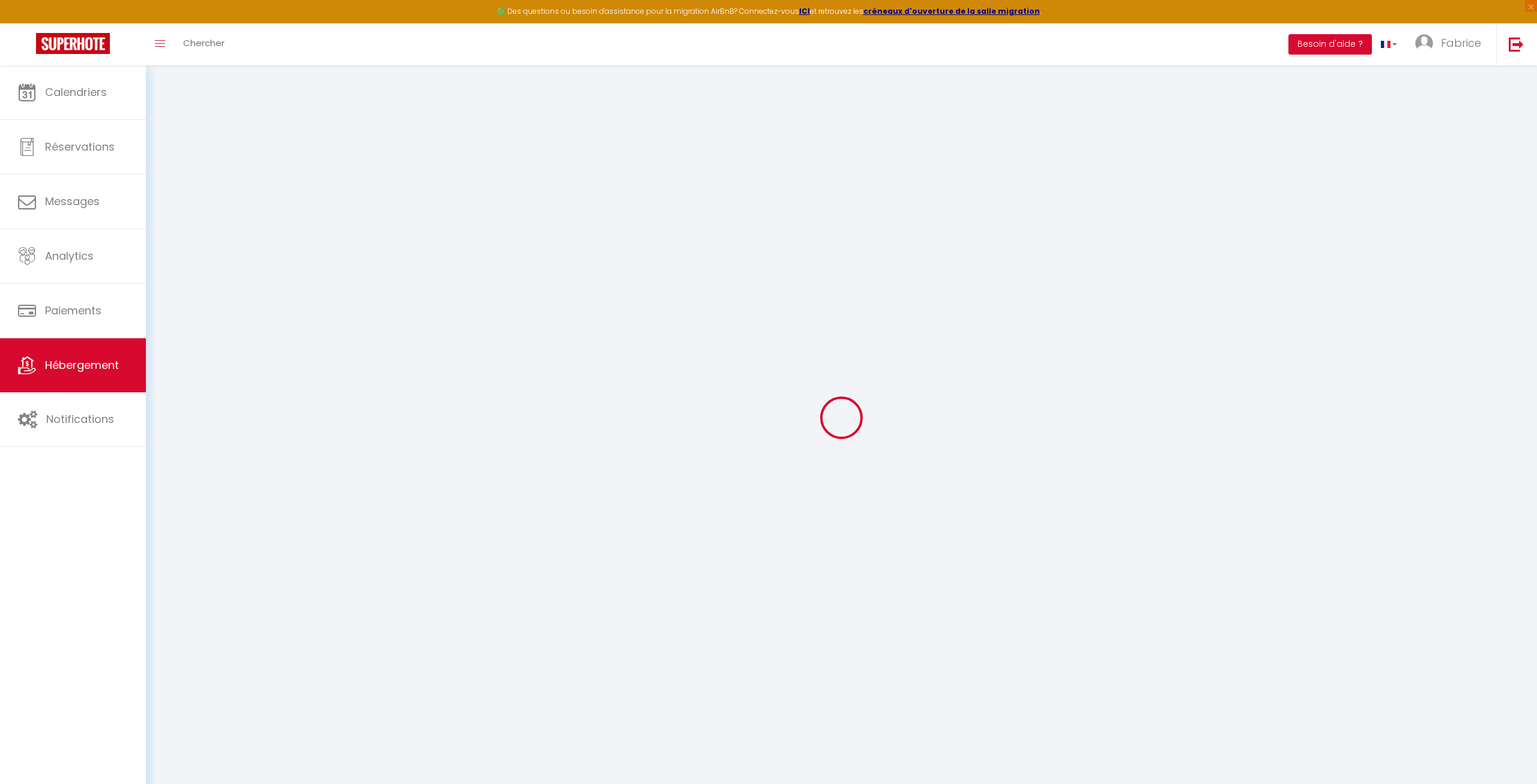
type input "5.06"
type input "400"
select select
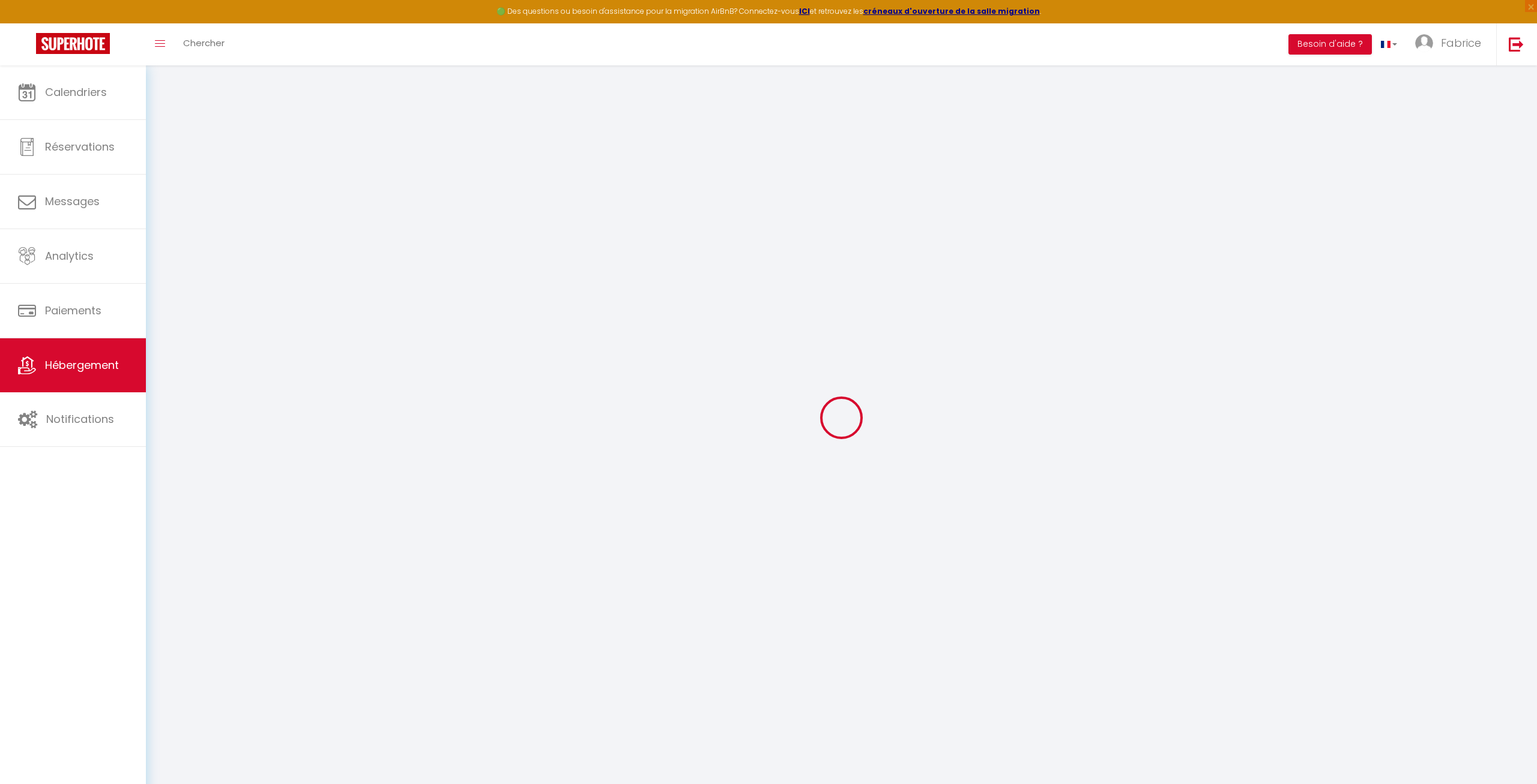
select select
type input "40 rue de la Paix"
type input "59140"
type input "Dunkerque"
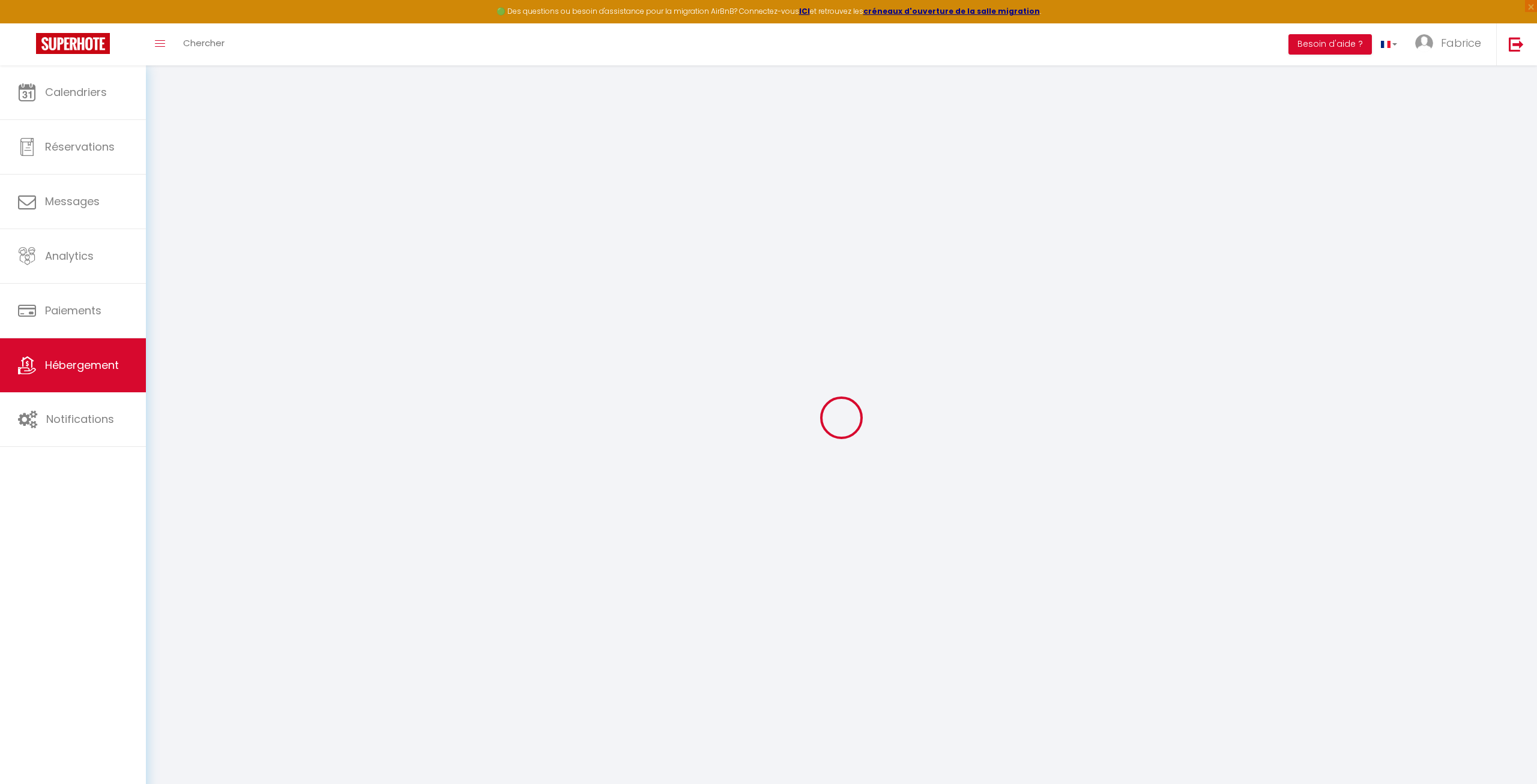
type input "[EMAIL_ADDRESS][PERSON_NAME][DOMAIN_NAME]"
select select "14711"
checkbox input "false"
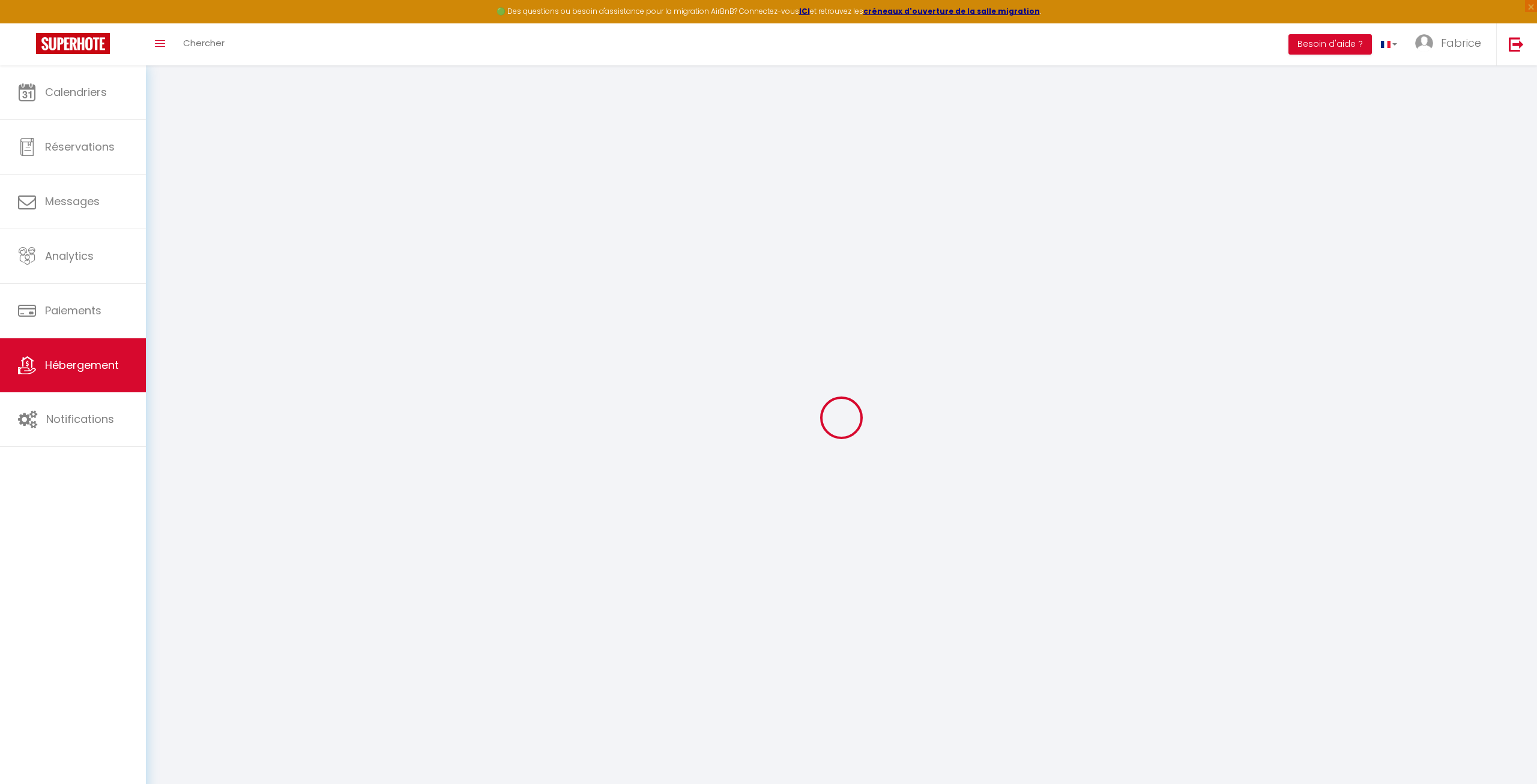
checkbox input "false"
radio input "true"
type input "0"
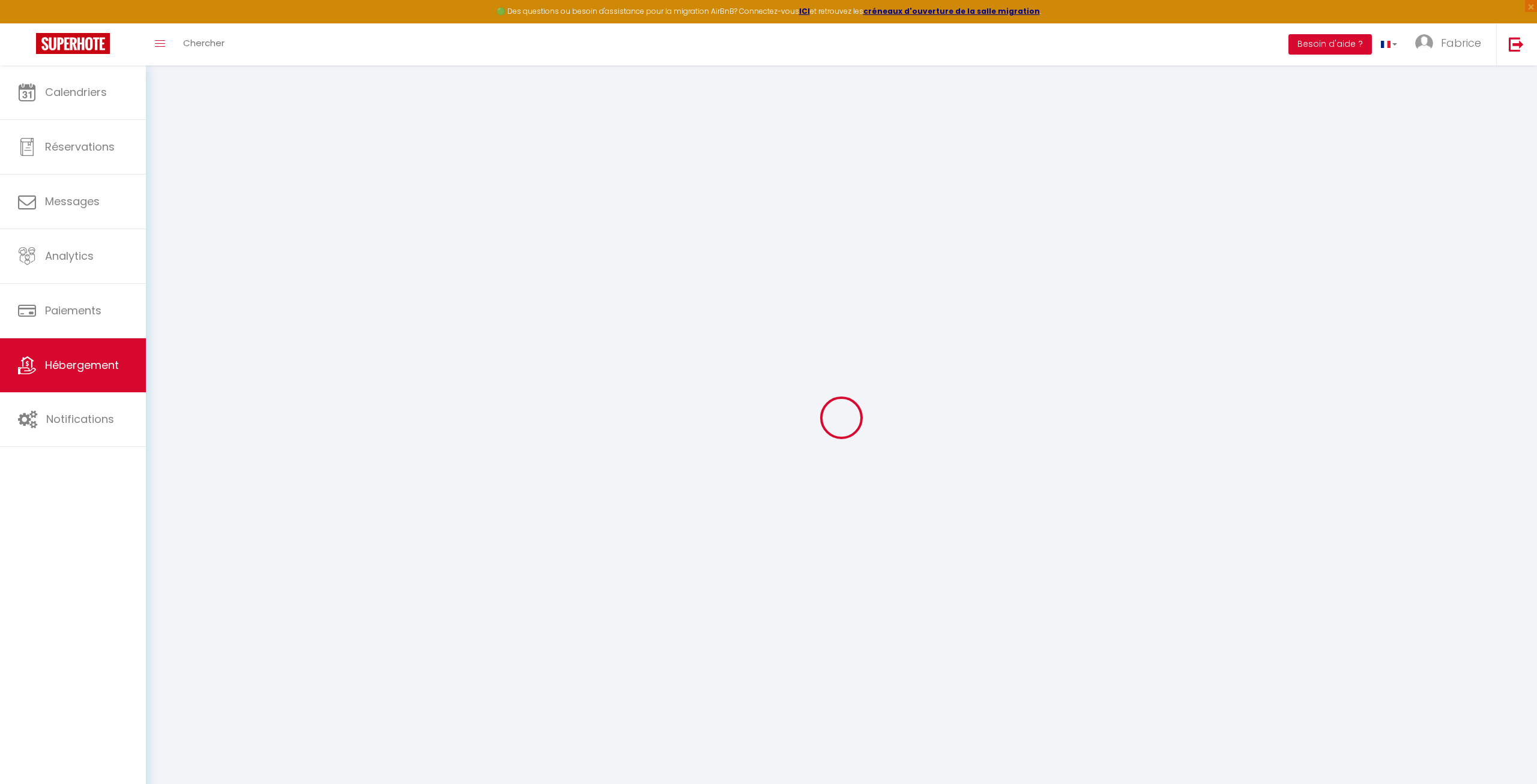
type input "0"
select select
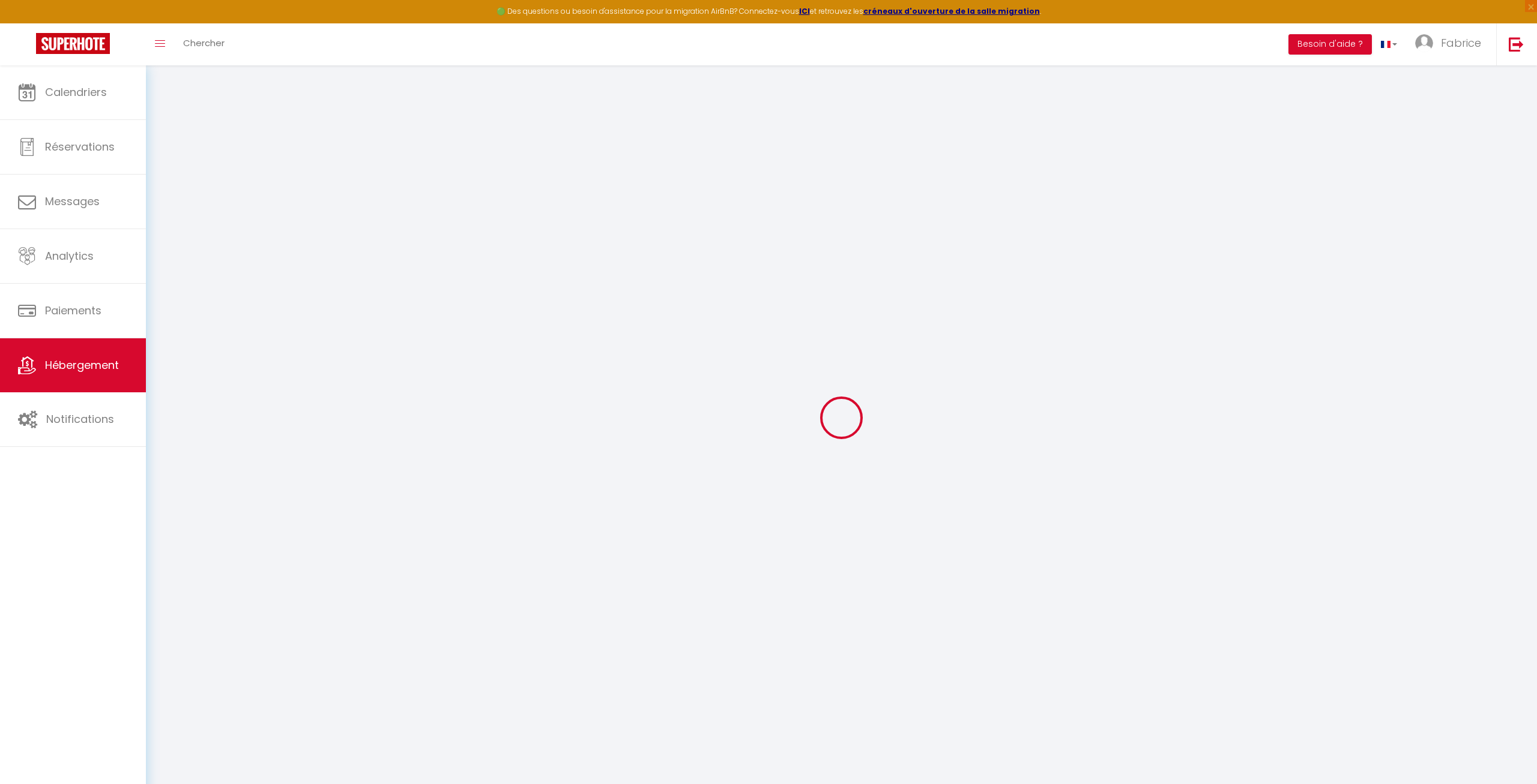
select select
checkbox input "false"
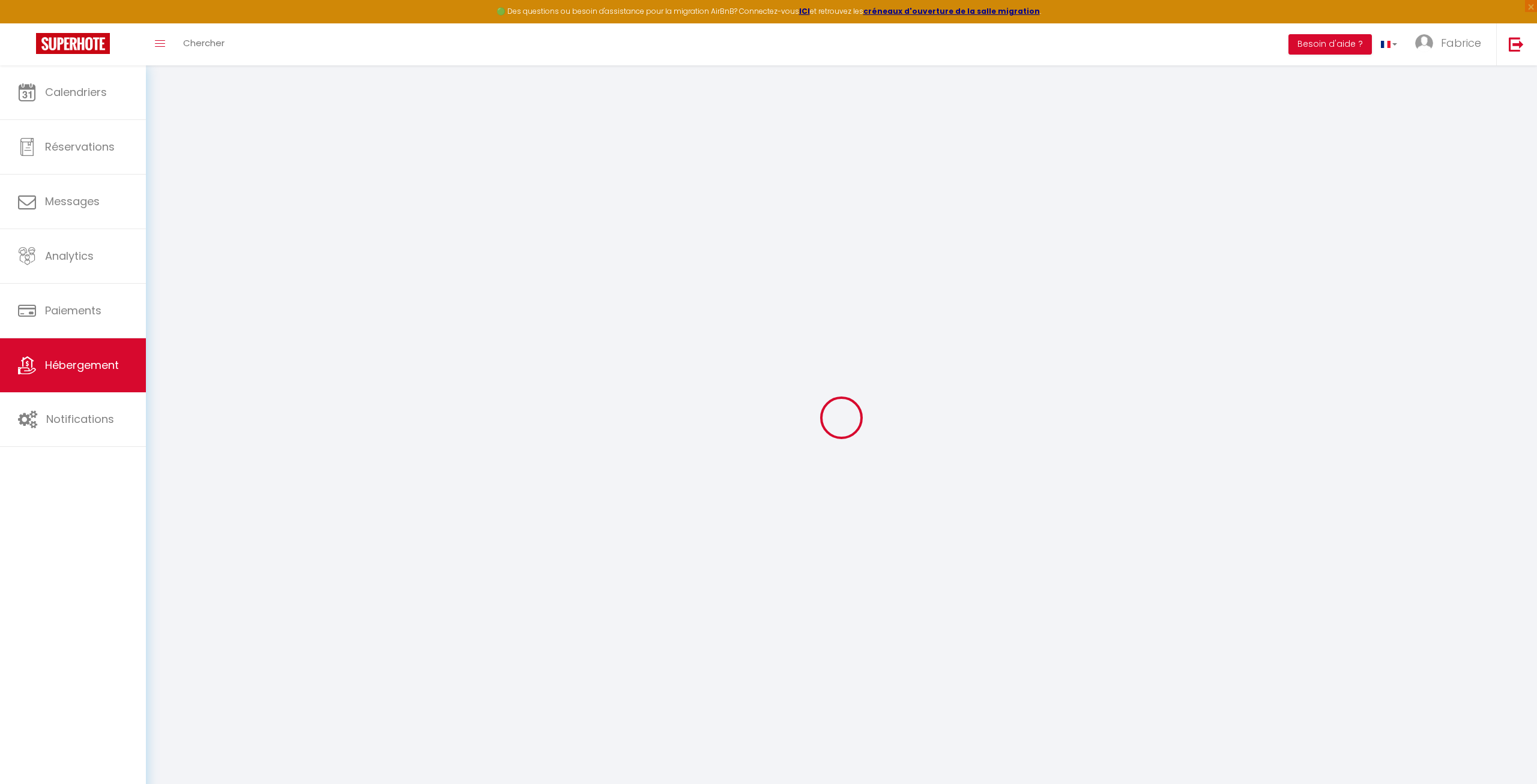
select select "+ 15 %"
select select "+ 17 %"
checkbox input "false"
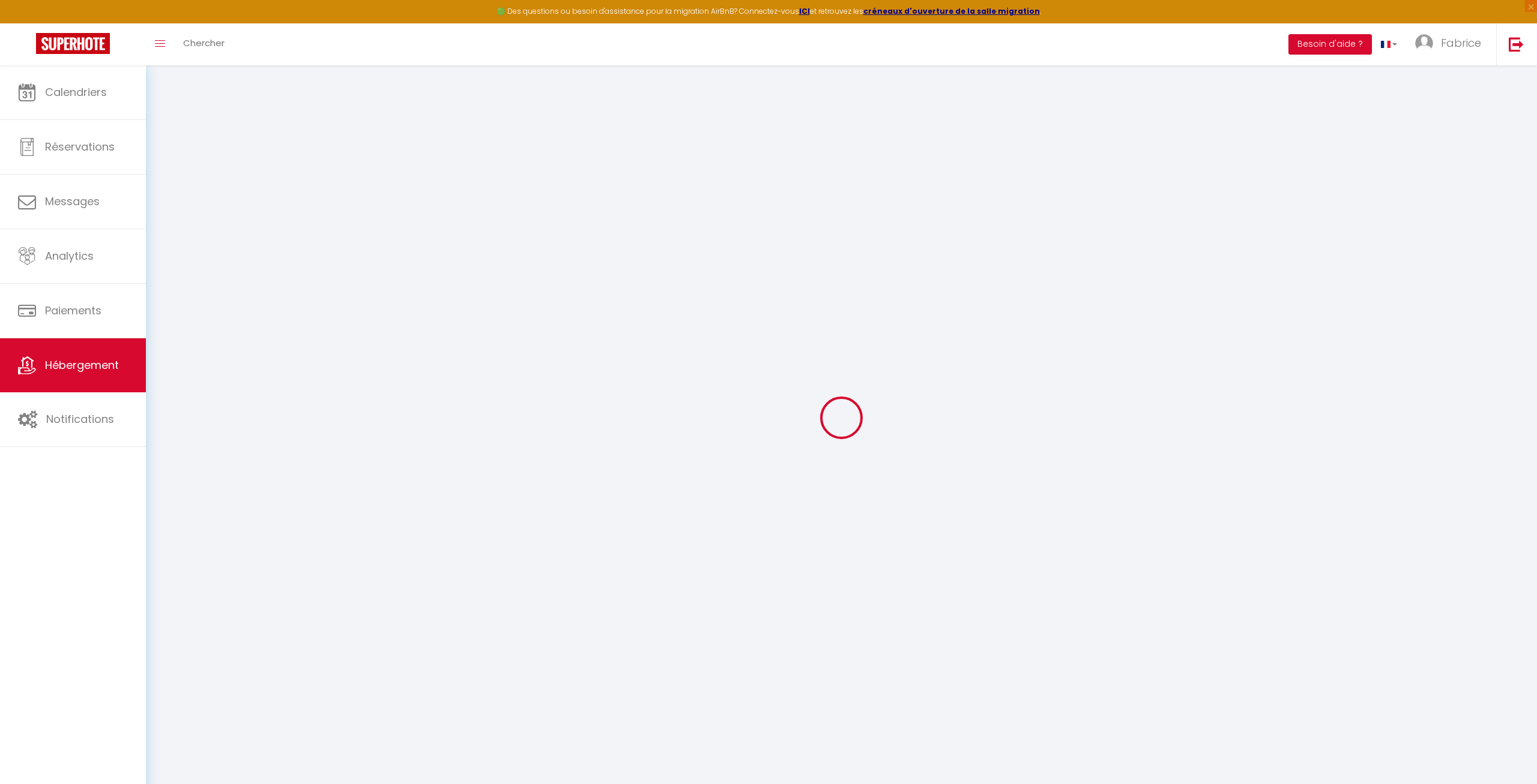
checkbox input "false"
select select "15:00"
select select
select select "11:00"
select select "30"
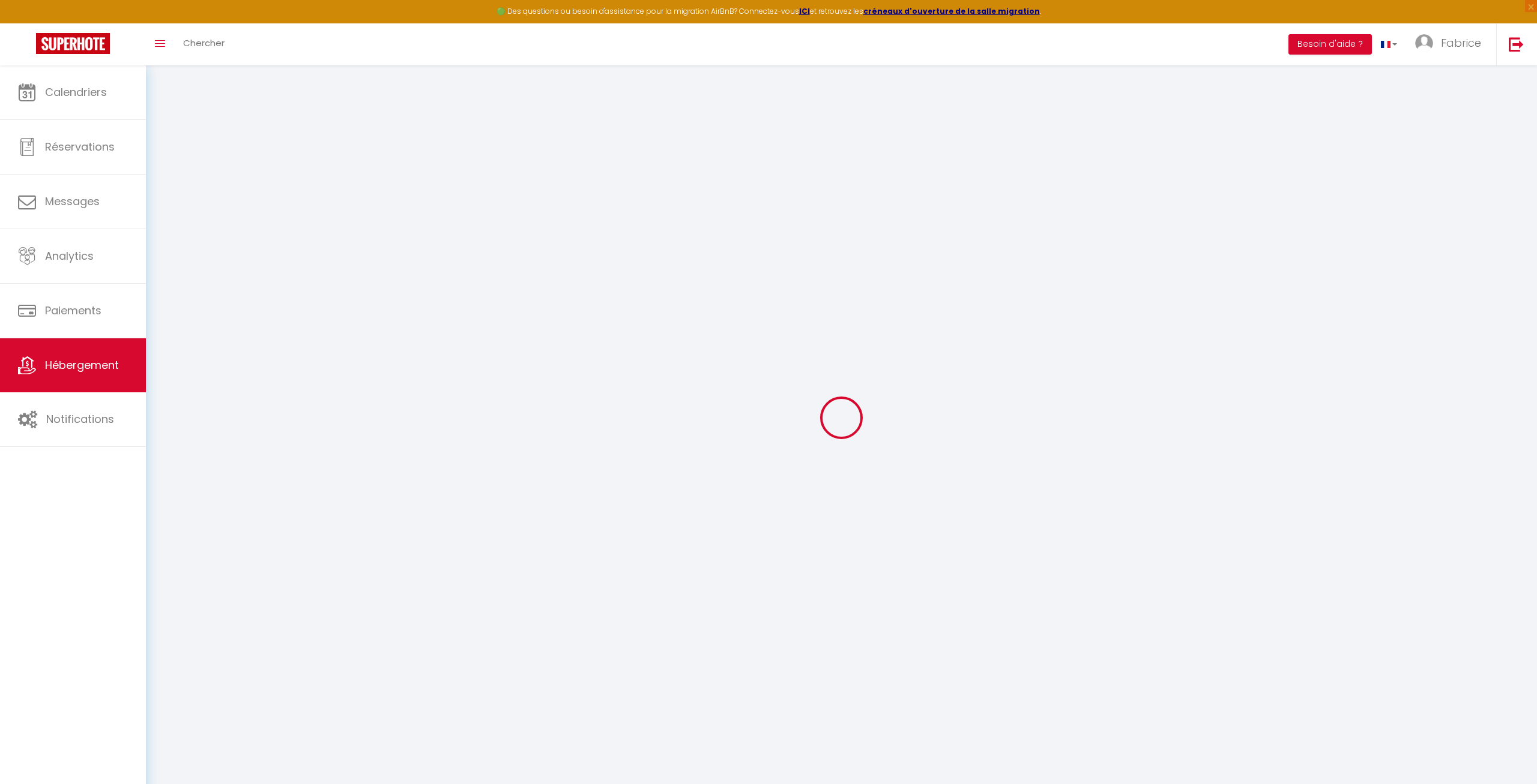
select select "120"
select select "180"
select select "EUR"
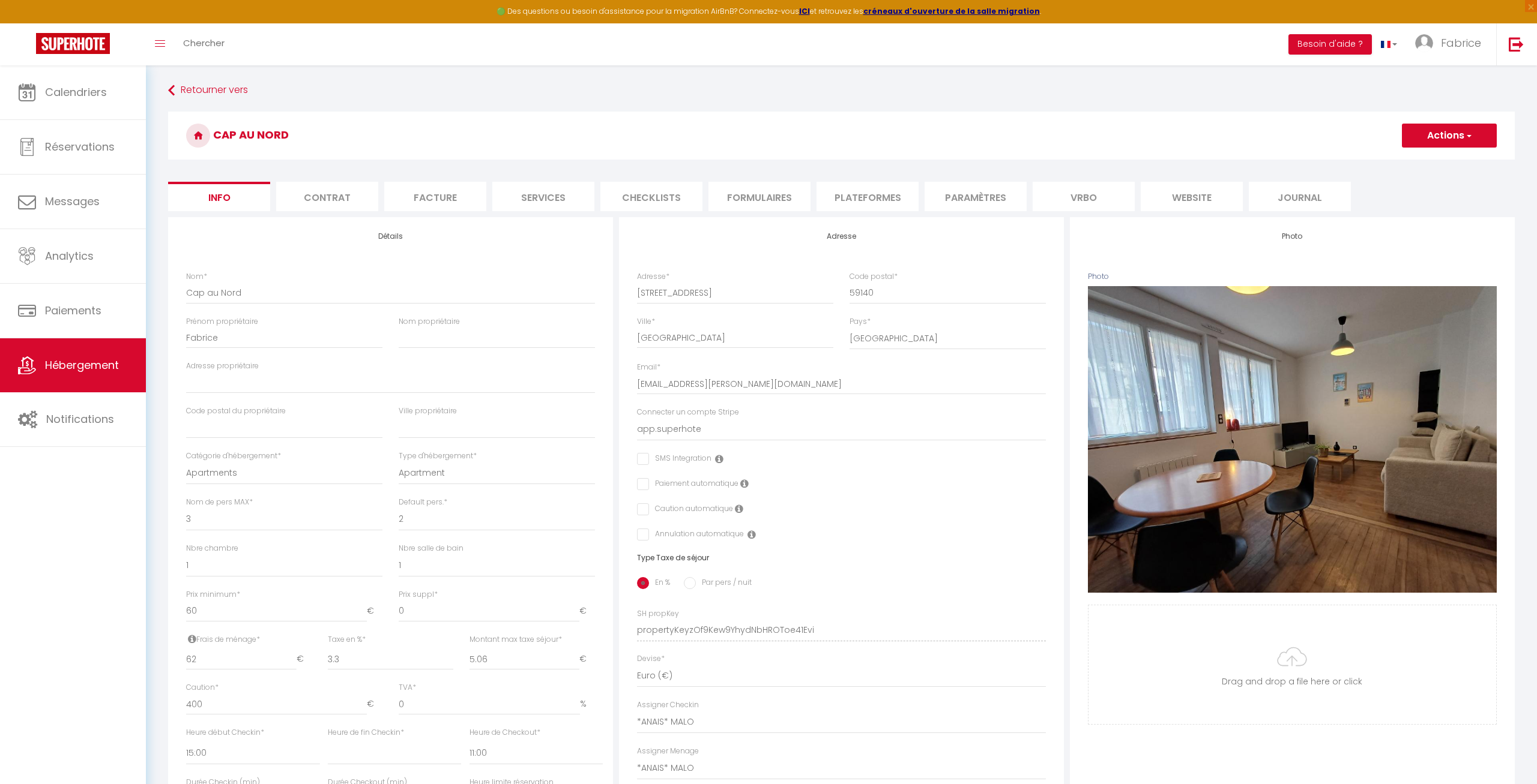
click at [766, 197] on li "Paramètres" at bounding box center [975, 196] width 102 height 29
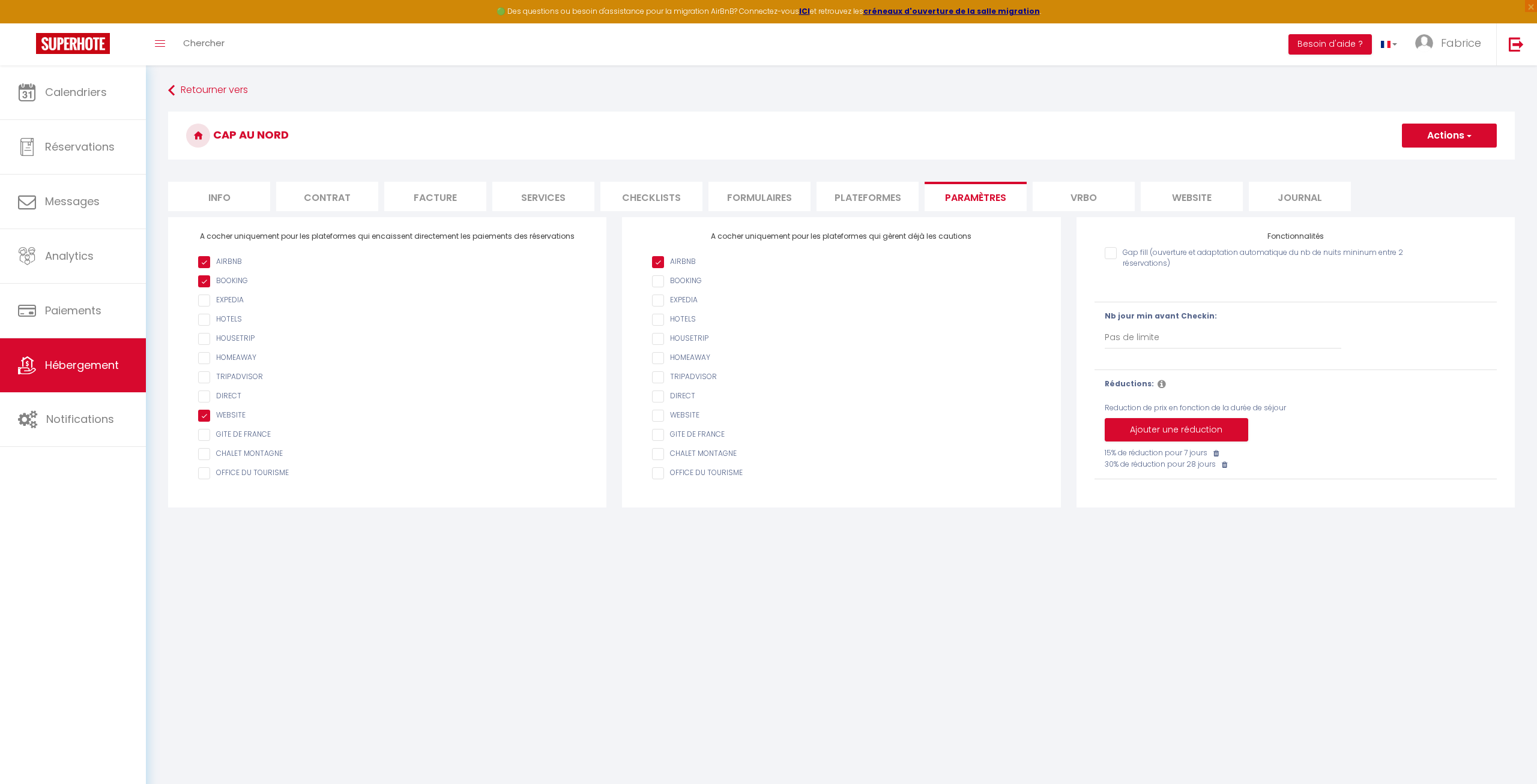
click at [766, 193] on li "Plateformes" at bounding box center [867, 196] width 102 height 29
select select
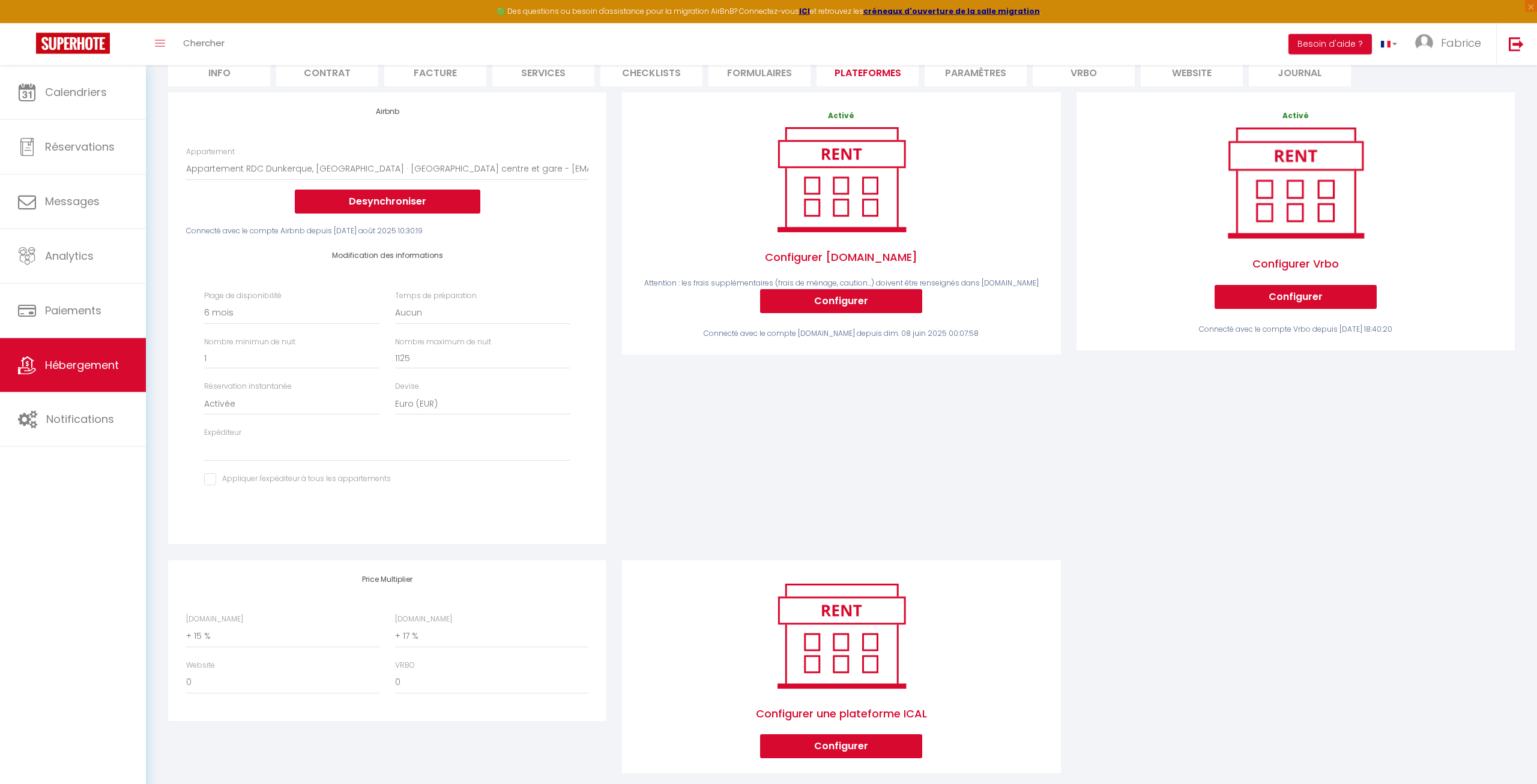
scroll to position [144, 0]
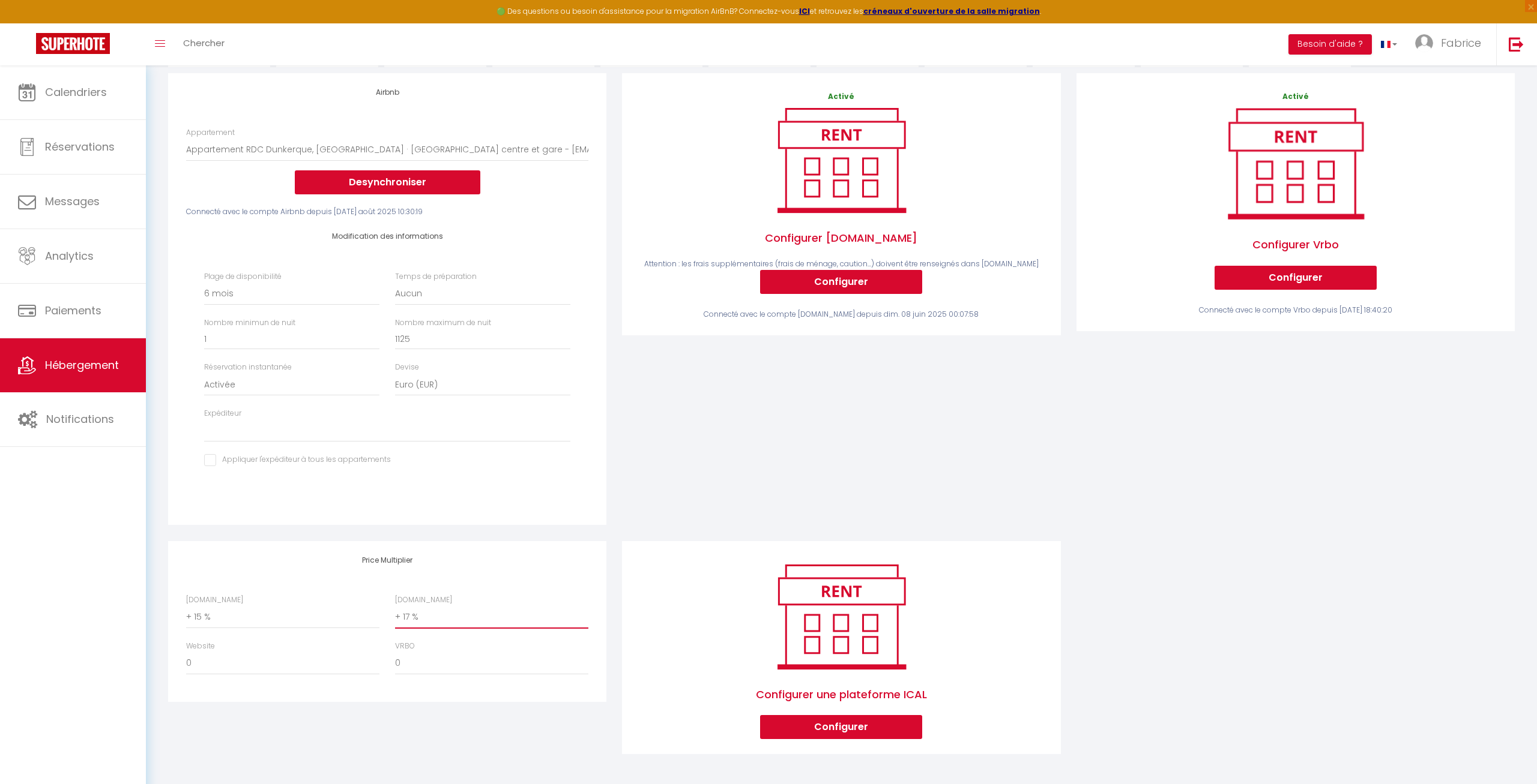
click at [395, 606] on select "0 + 1 % + 2 % + 3 % + 4 % + 5 % + 6 % + 7 % + 8 % + 9 %" at bounding box center [491, 617] width 193 height 23
select select "+ 22 %"
click option "+ 22 %" at bounding box center [0, 0] width 0 height 0
select select
click at [186, 606] on select "0 + 1 % + 2 % + 3 % + 4 % + 5 % + 6 % + 7 % + 8 % + 9 %" at bounding box center [282, 617] width 193 height 23
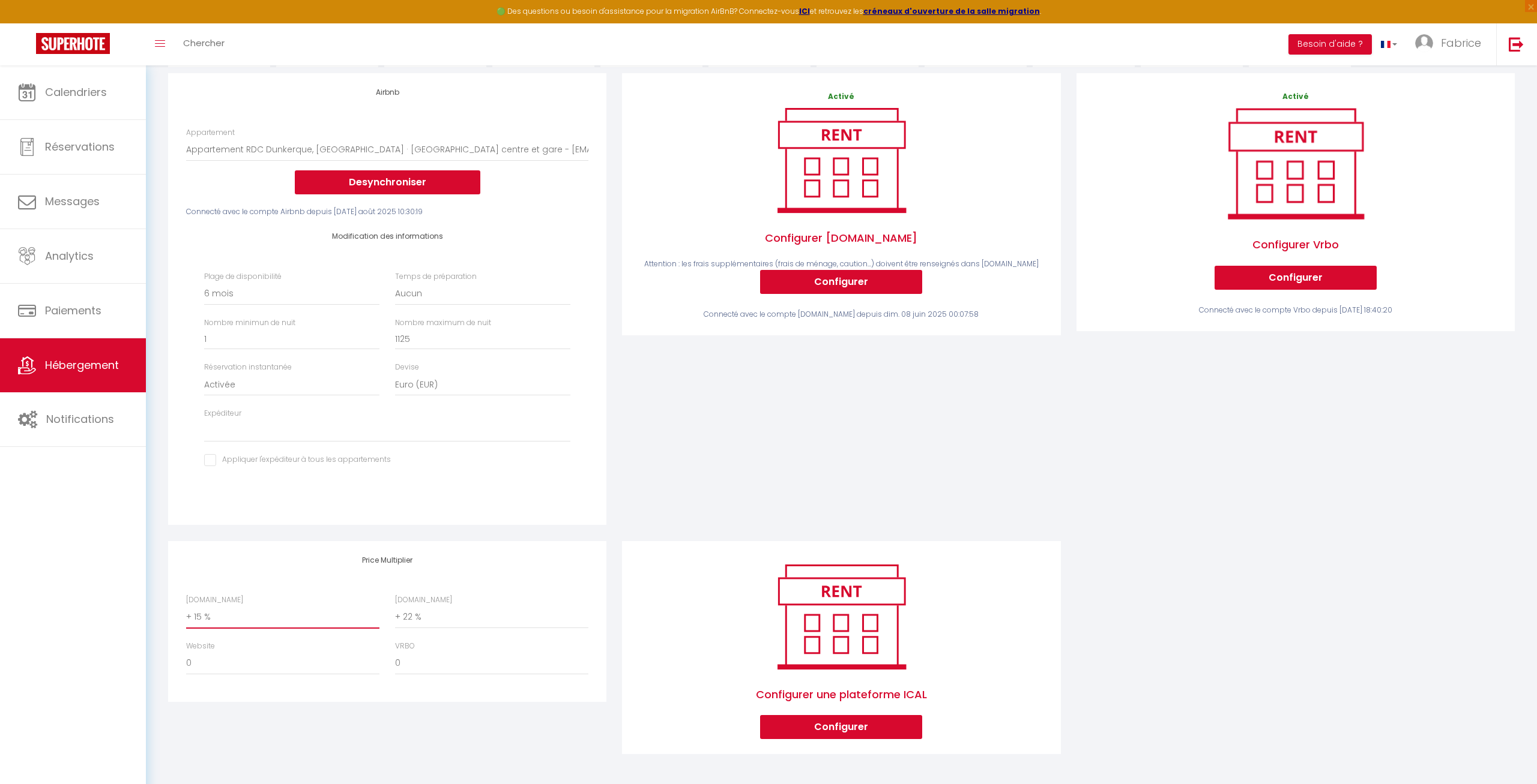
select select "+ 20 %"
click option "+ 20 %" at bounding box center [0, 0] width 0 height 0
select select
click at [754, 498] on div "Activé Configurer Booking.com Attention : les frais supplémentaires (frais de m…" at bounding box center [841, 306] width 454 height 468
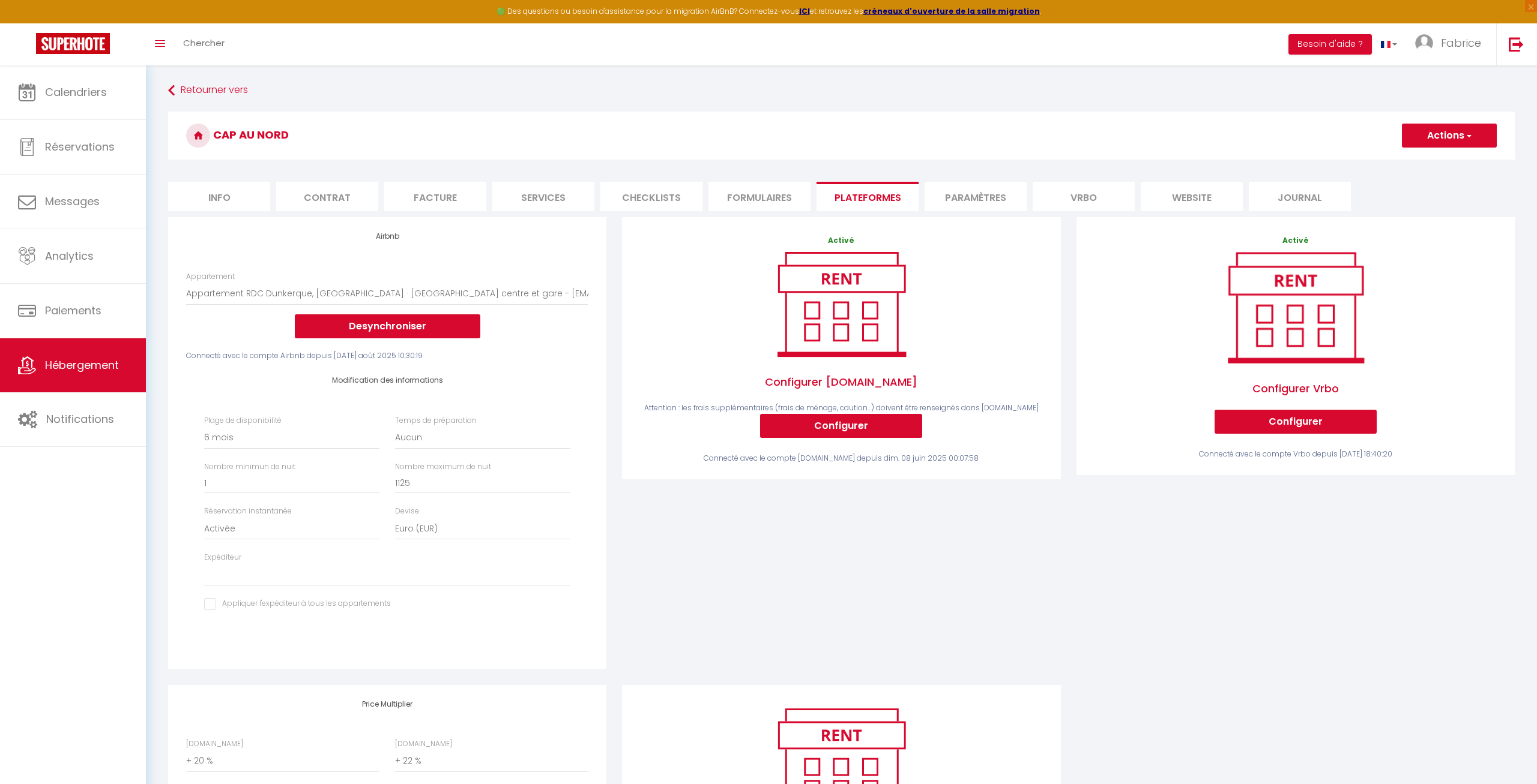
click at [766, 134] on button "Actions" at bounding box center [1449, 135] width 95 height 24
click at [766, 161] on link "Enregistrer" at bounding box center [1448, 162] width 95 height 16
select select "180"
select select "EUR"
select select
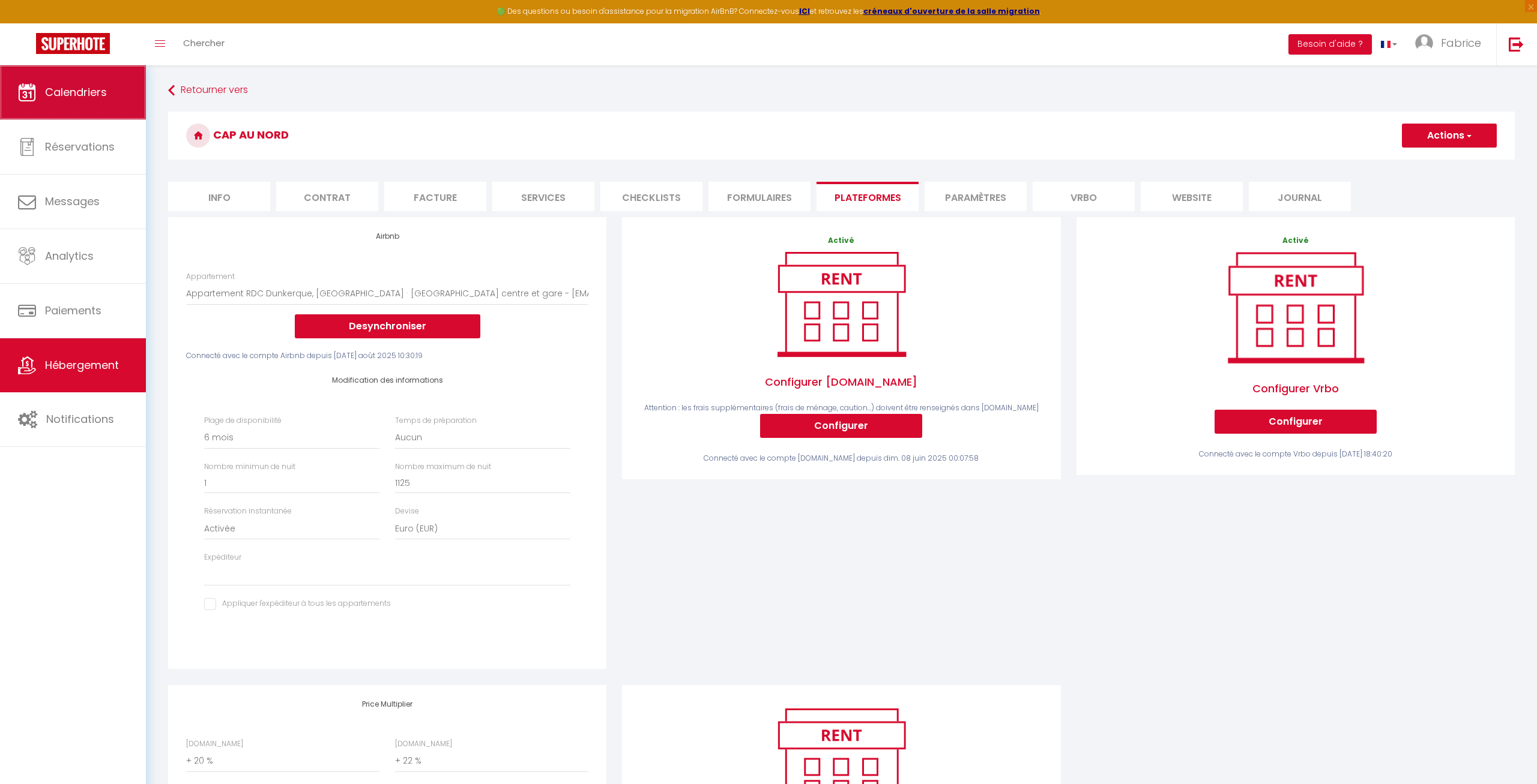
click at [64, 93] on span "Calendriers" at bounding box center [76, 92] width 62 height 15
